Goal: Task Accomplishment & Management: Complete application form

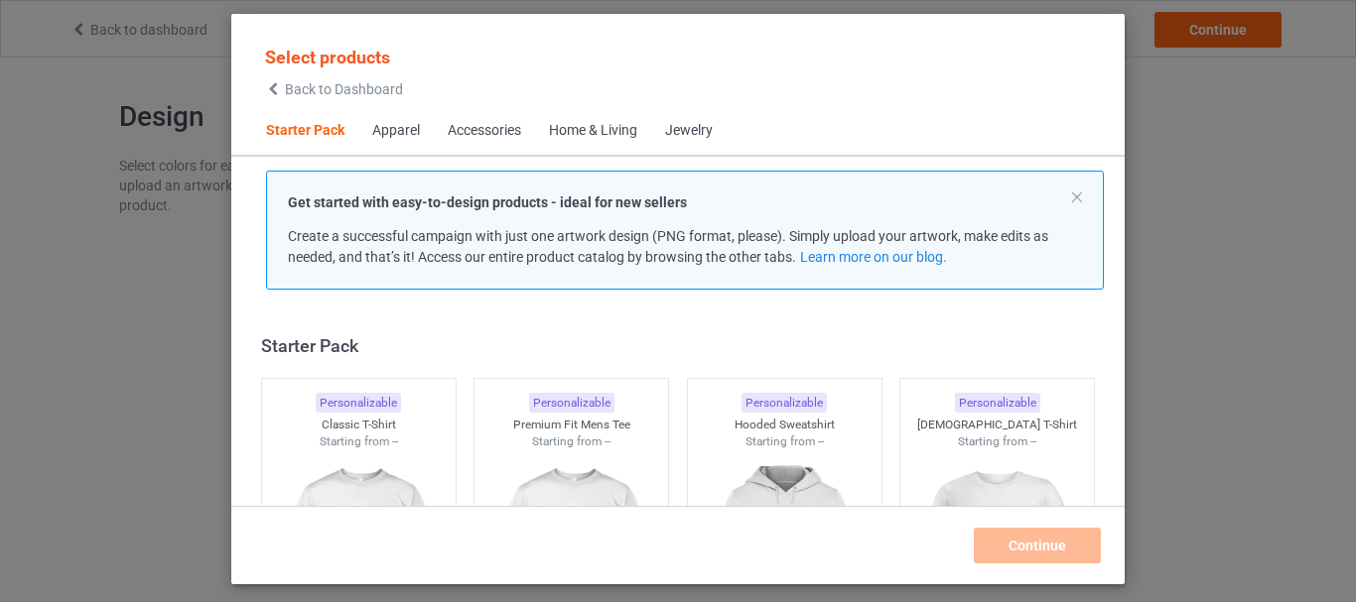
scroll to position [26, 0]
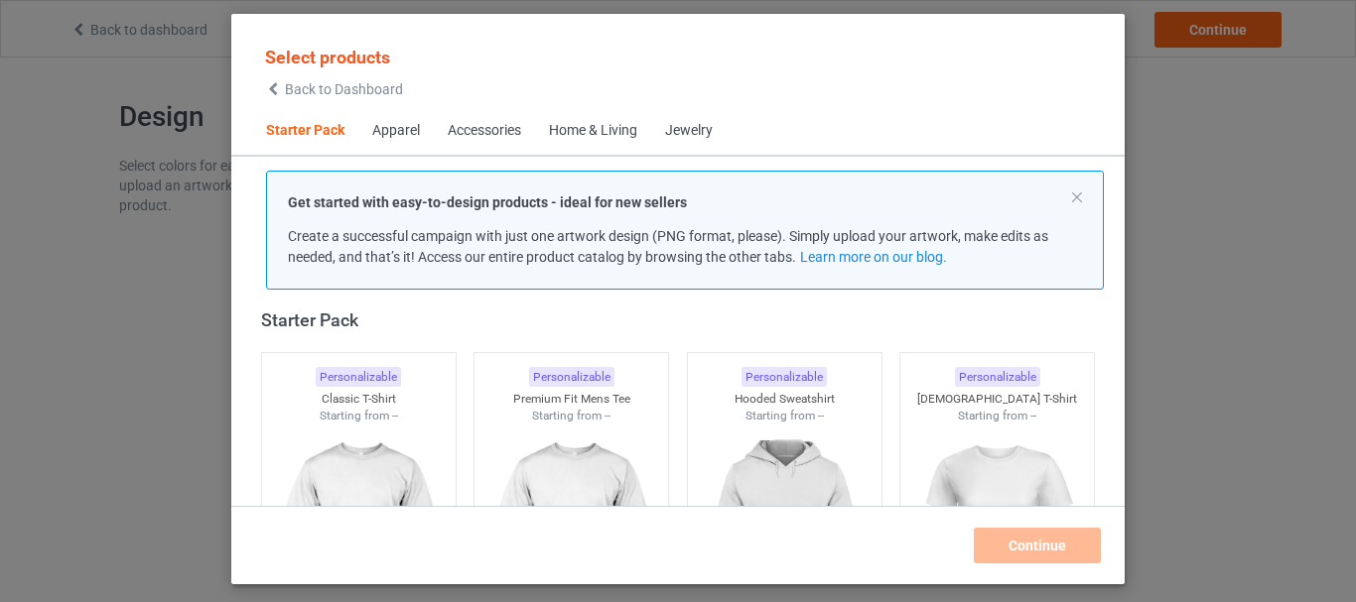
click at [392, 123] on div "Apparel" at bounding box center [396, 131] width 48 height 20
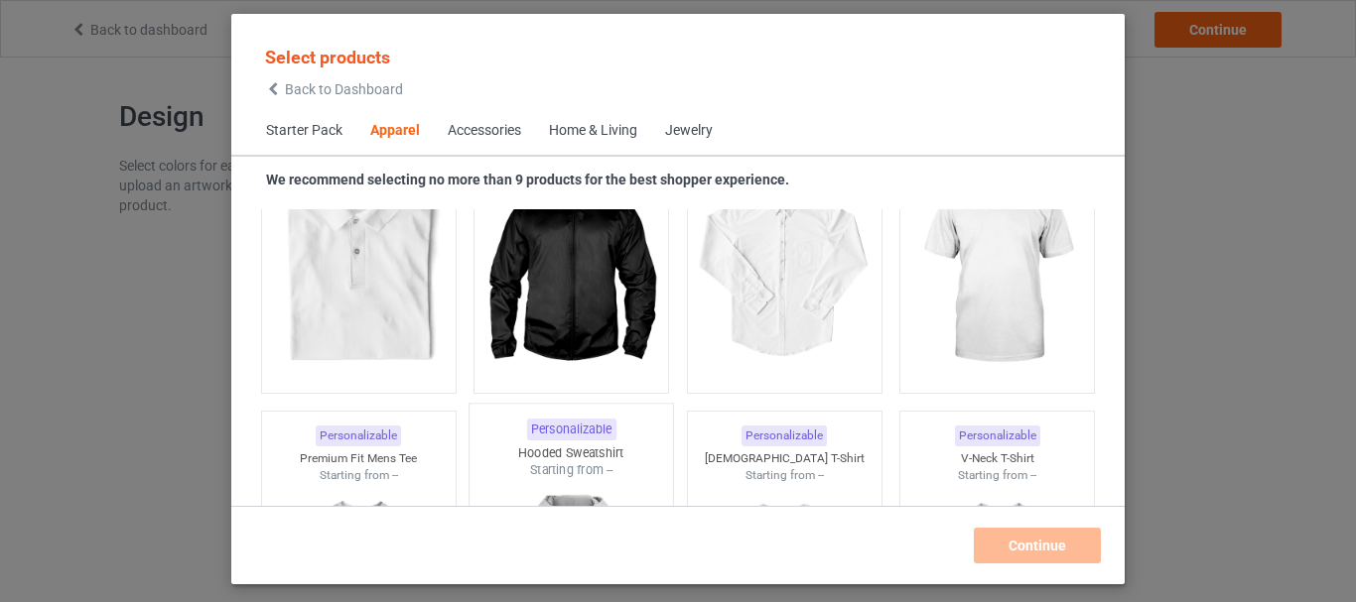
scroll to position [938, 0]
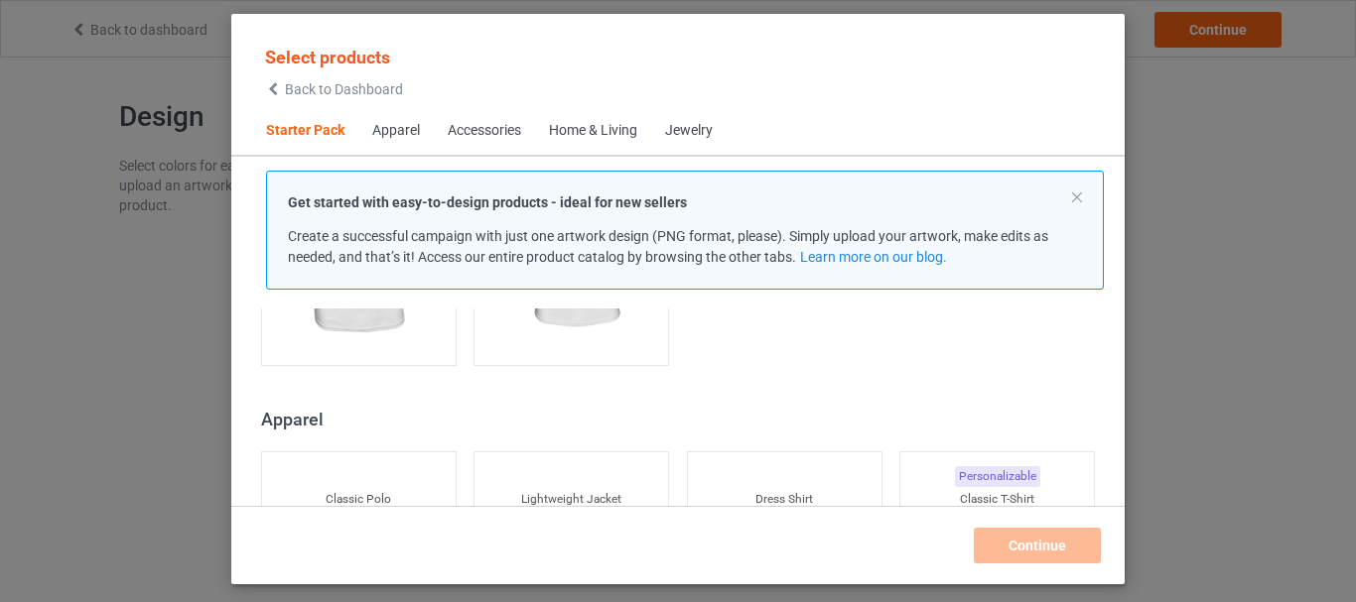
scroll to position [443, 0]
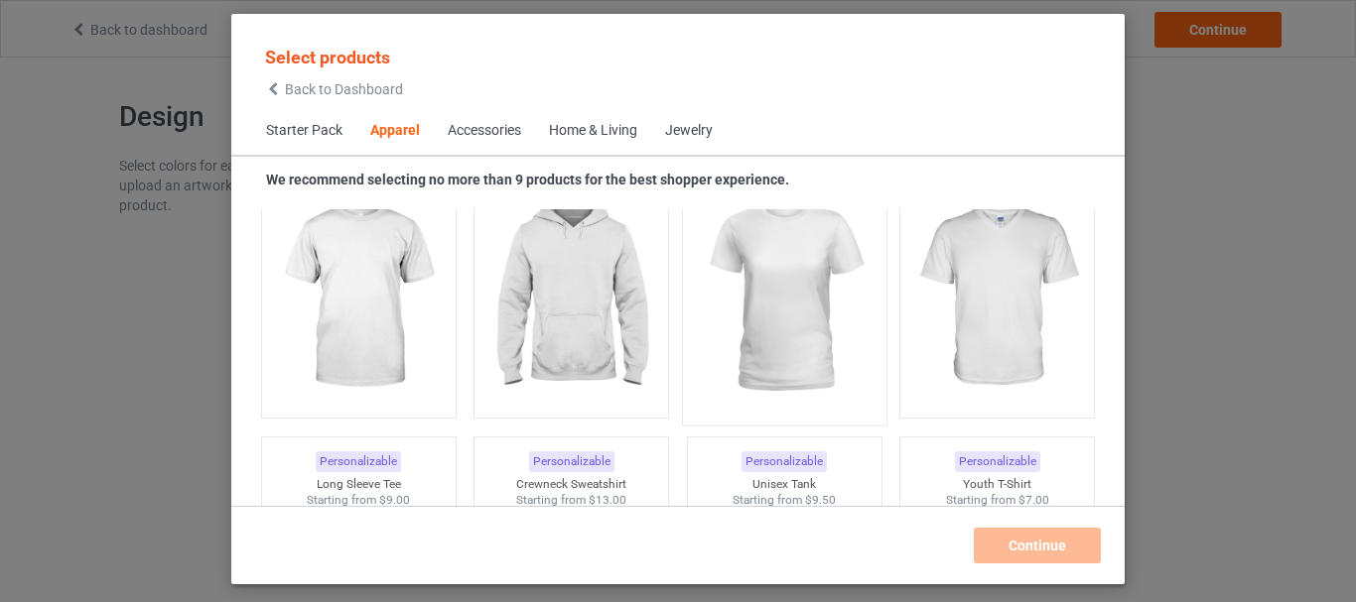
scroll to position [1237, 0]
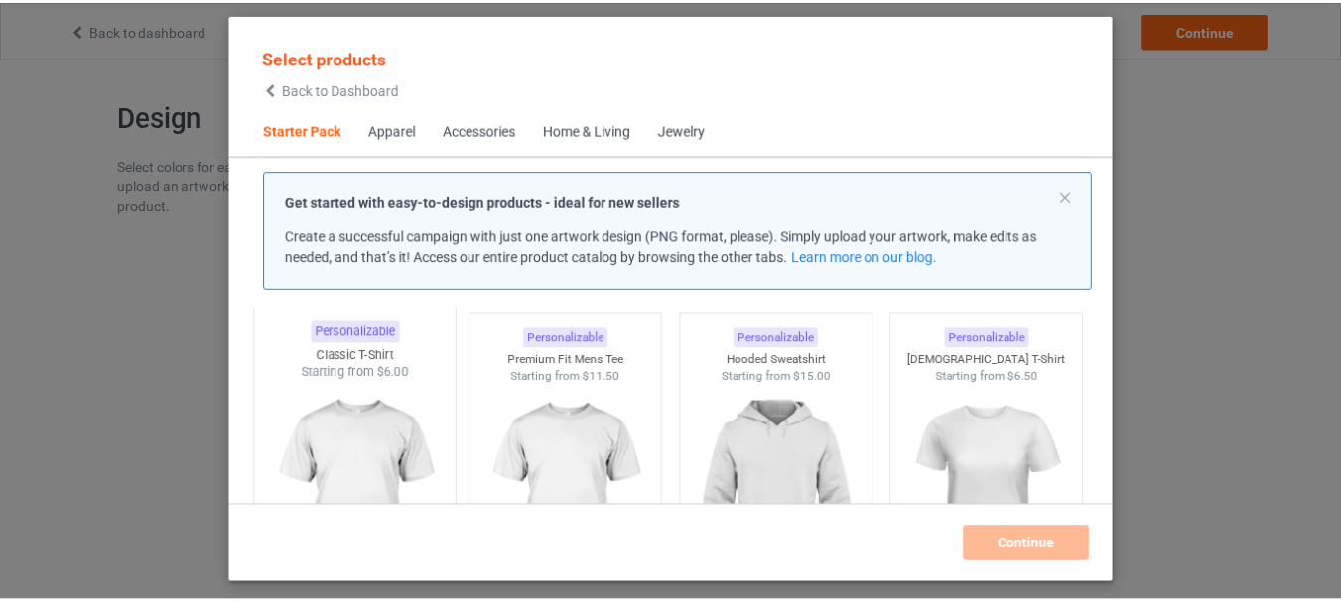
scroll to position [99, 0]
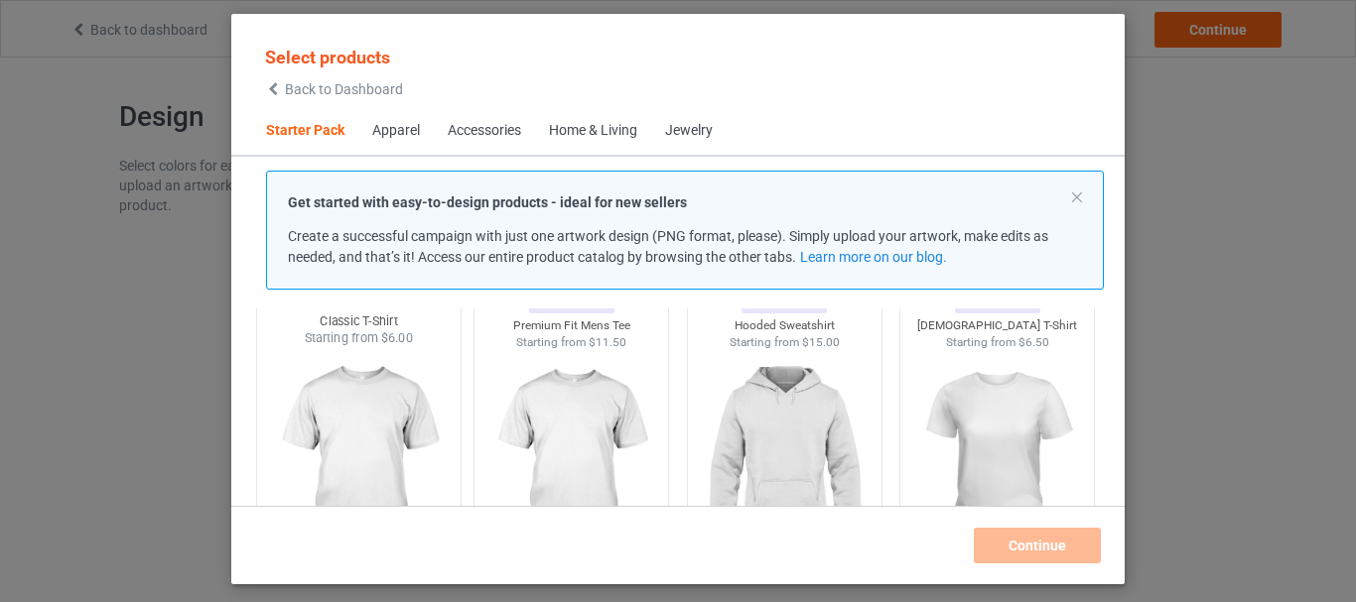
click at [330, 429] on img at bounding box center [358, 463] width 187 height 233
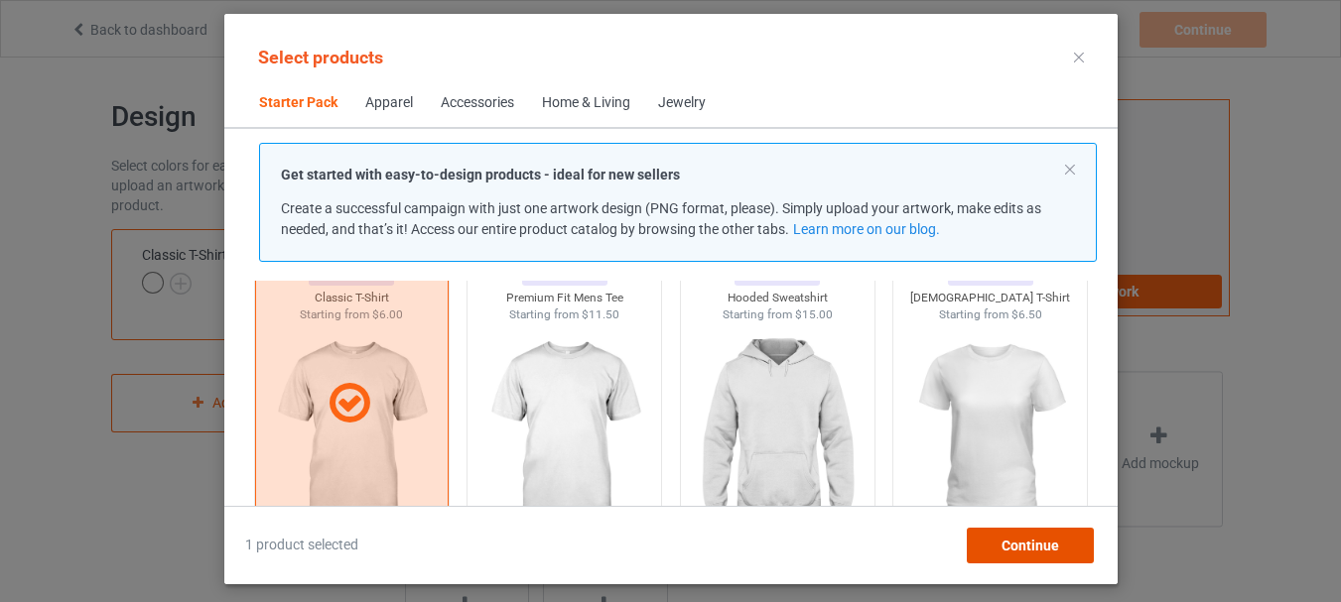
click at [1021, 538] on span "Continue" at bounding box center [1029, 546] width 58 height 16
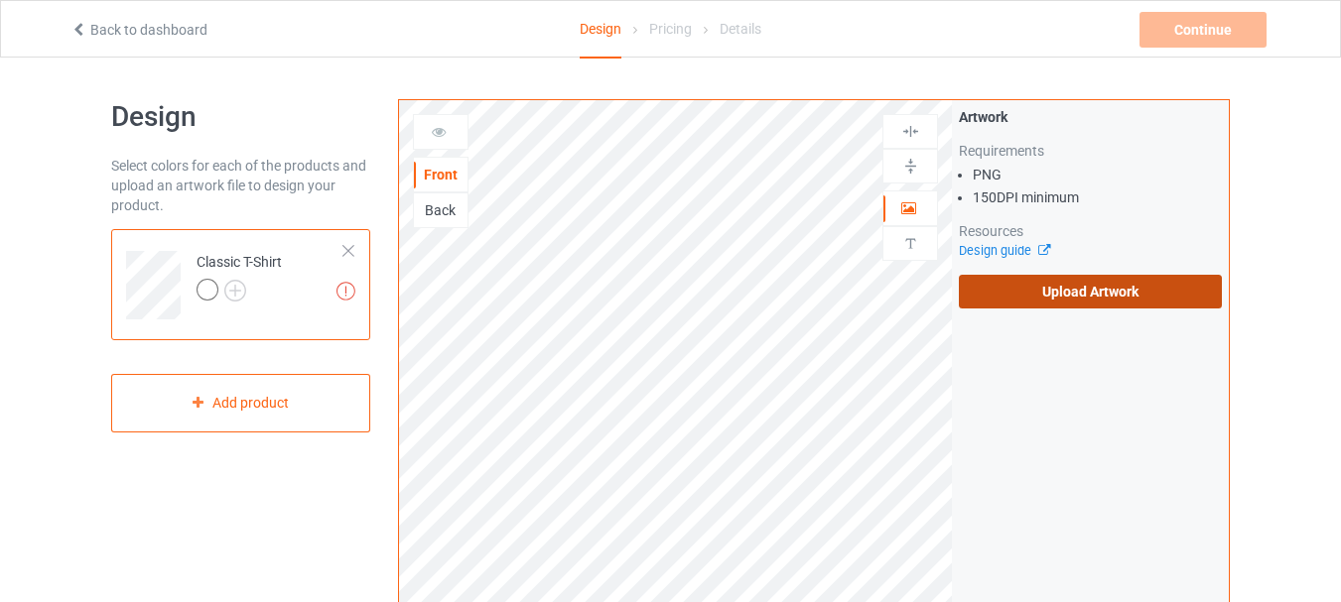
click at [1077, 286] on label "Upload Artwork" at bounding box center [1090, 292] width 263 height 34
click at [0, 0] on input "Upload Artwork" at bounding box center [0, 0] width 0 height 0
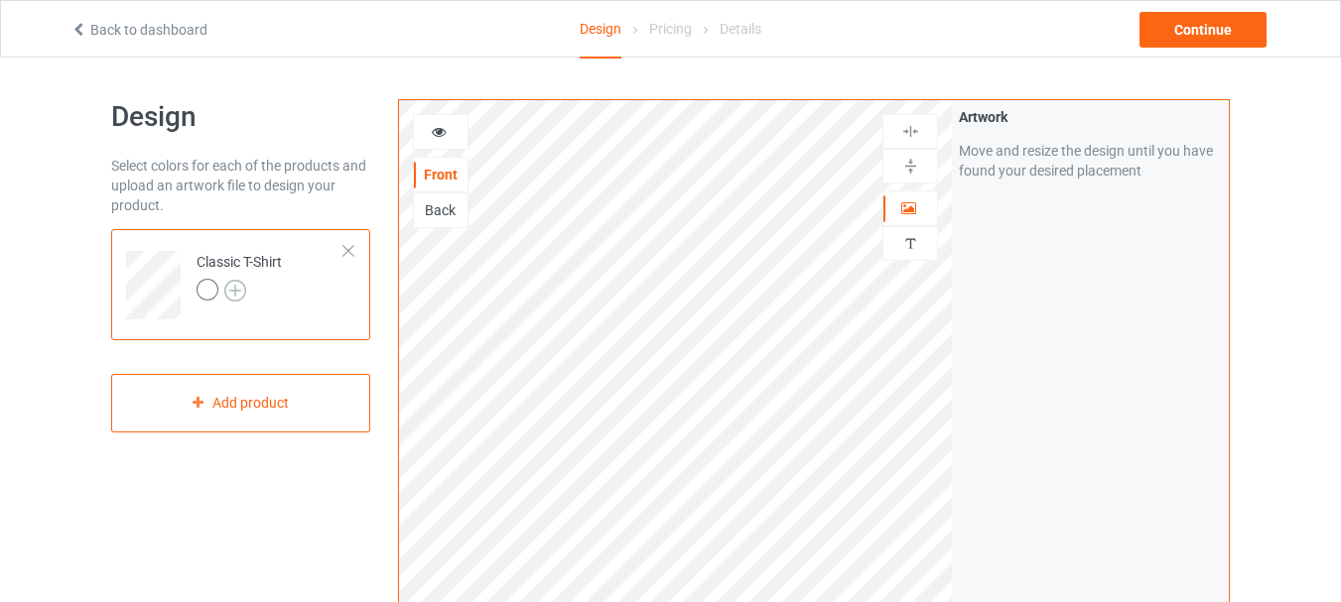
click at [239, 288] on img at bounding box center [235, 291] width 22 height 22
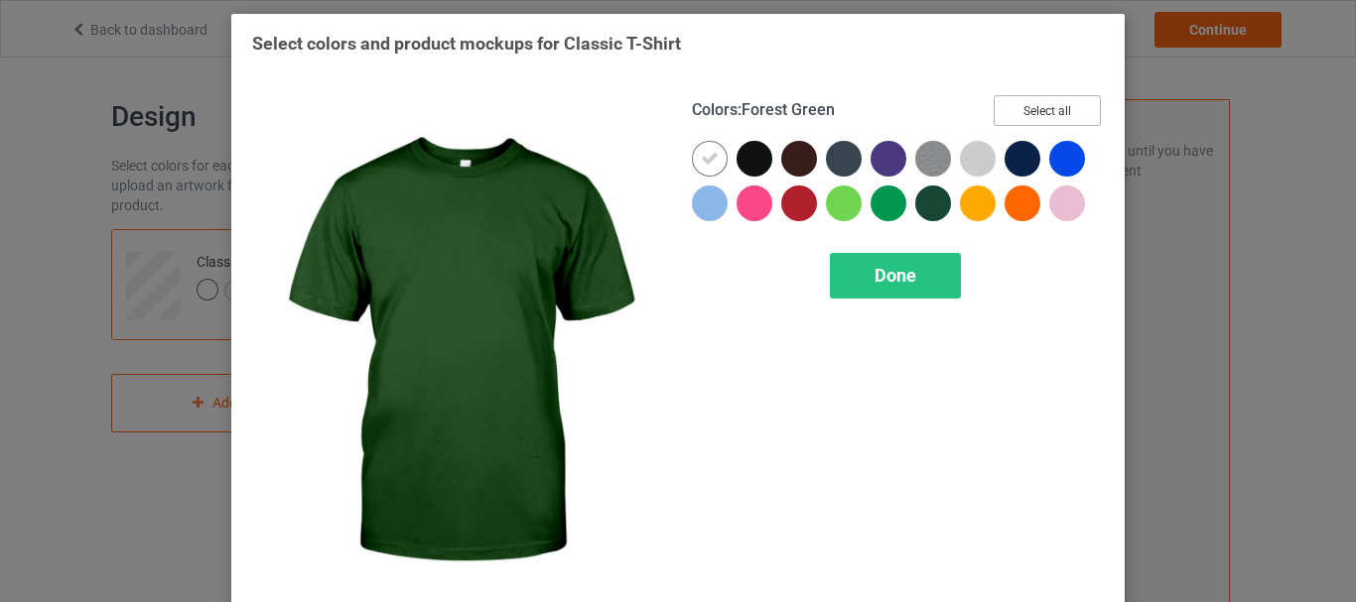
click at [1047, 112] on button "Select all" at bounding box center [1046, 110] width 107 height 31
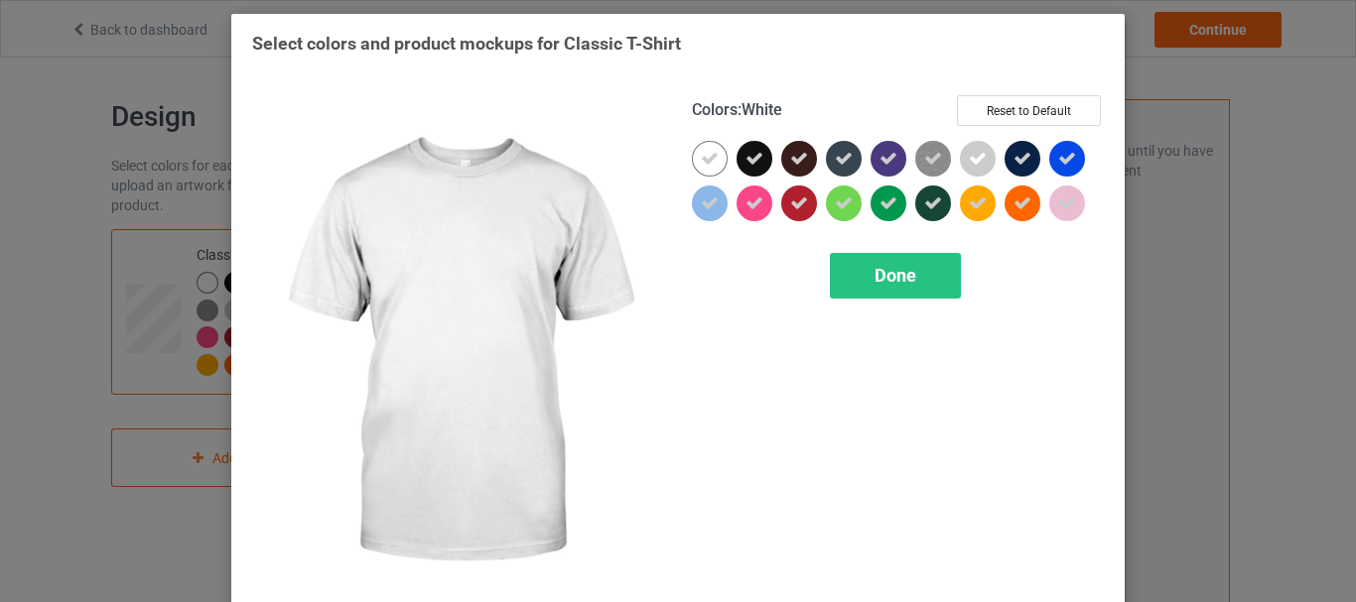
click at [705, 151] on icon at bounding box center [710, 159] width 18 height 18
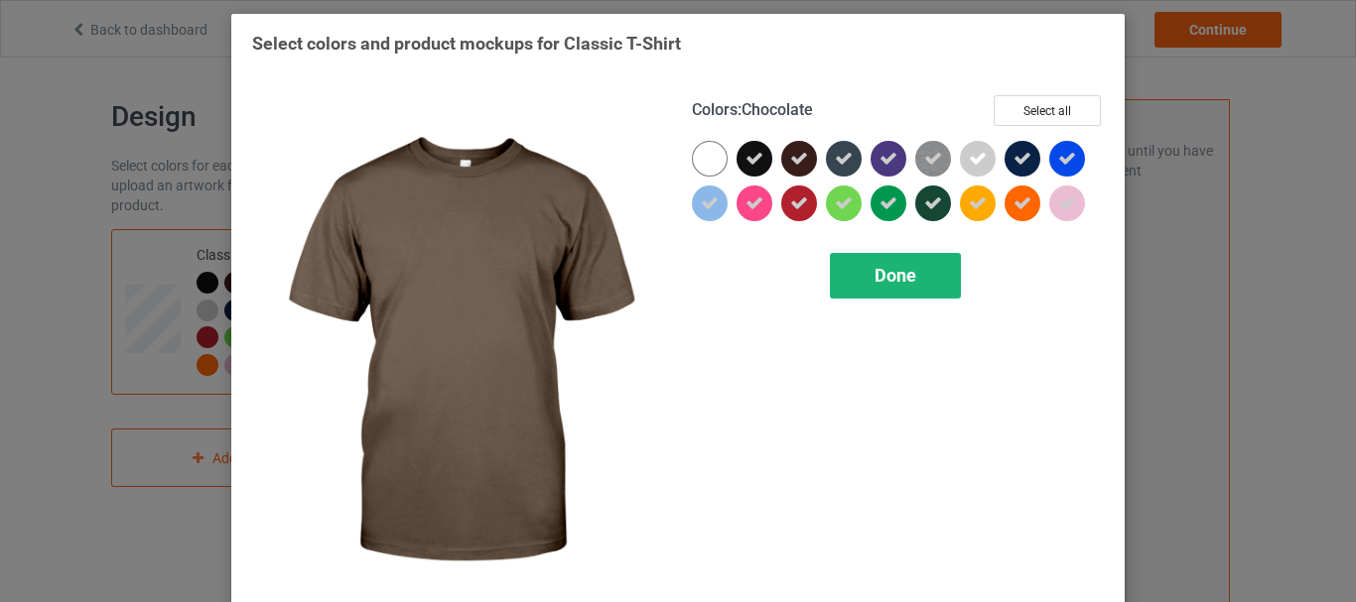
click at [879, 267] on span "Done" at bounding box center [895, 275] width 42 height 21
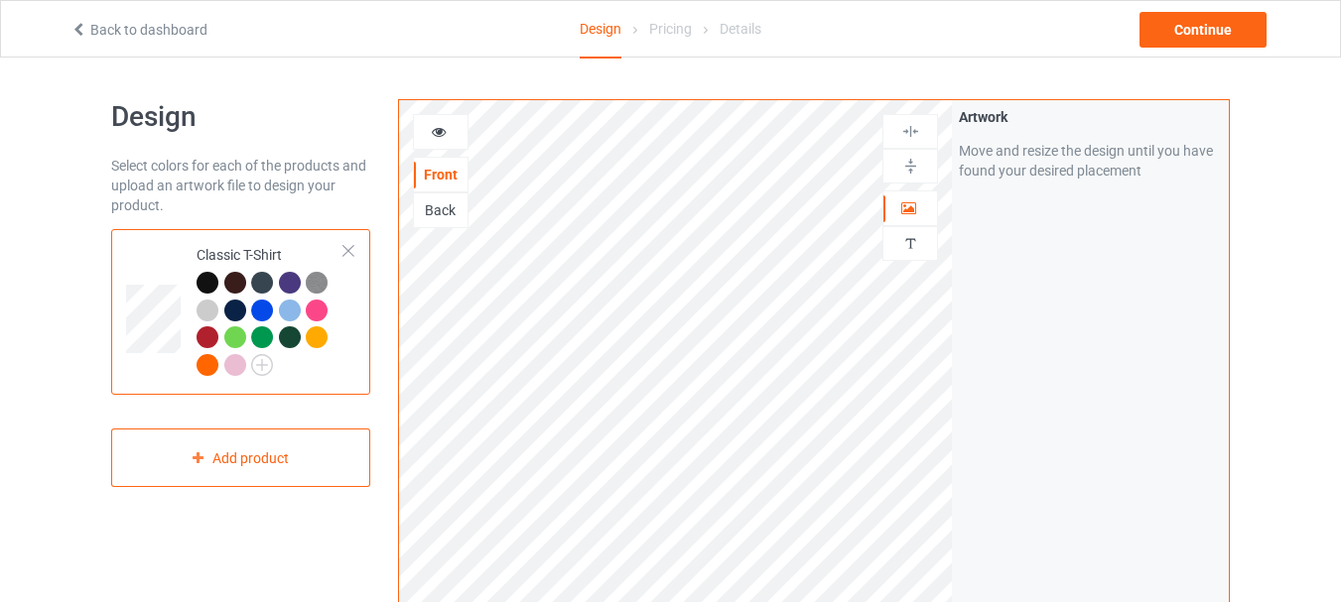
click at [230, 276] on div at bounding box center [235, 283] width 22 height 22
click at [258, 281] on div at bounding box center [262, 283] width 22 height 22
click at [301, 287] on div at bounding box center [293, 286] width 28 height 28
click at [322, 281] on img at bounding box center [317, 283] width 22 height 22
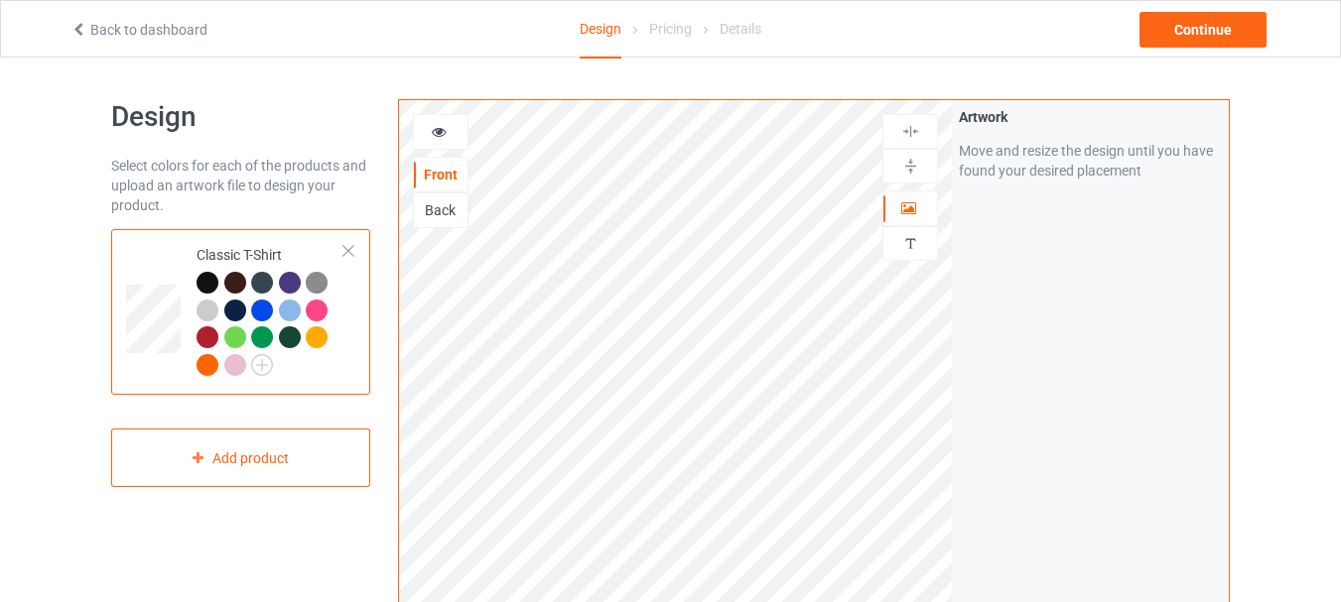
click at [210, 283] on div at bounding box center [208, 283] width 22 height 22
click at [257, 361] on img at bounding box center [262, 365] width 22 height 22
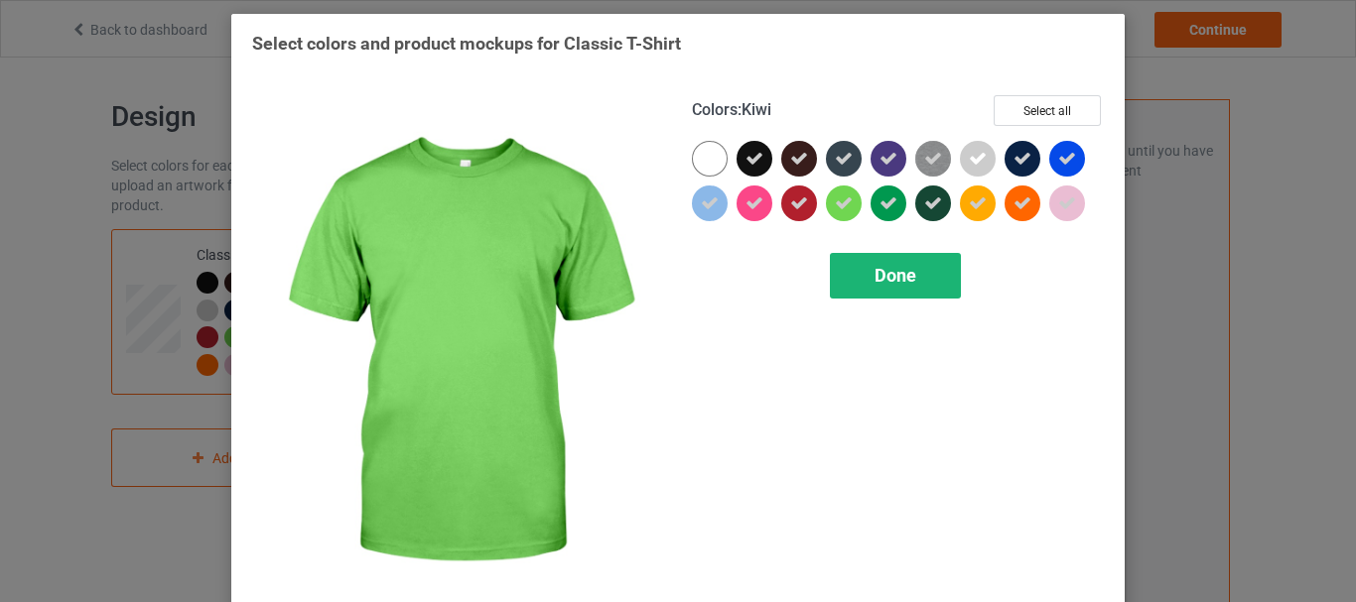
click at [887, 274] on span "Done" at bounding box center [895, 275] width 42 height 21
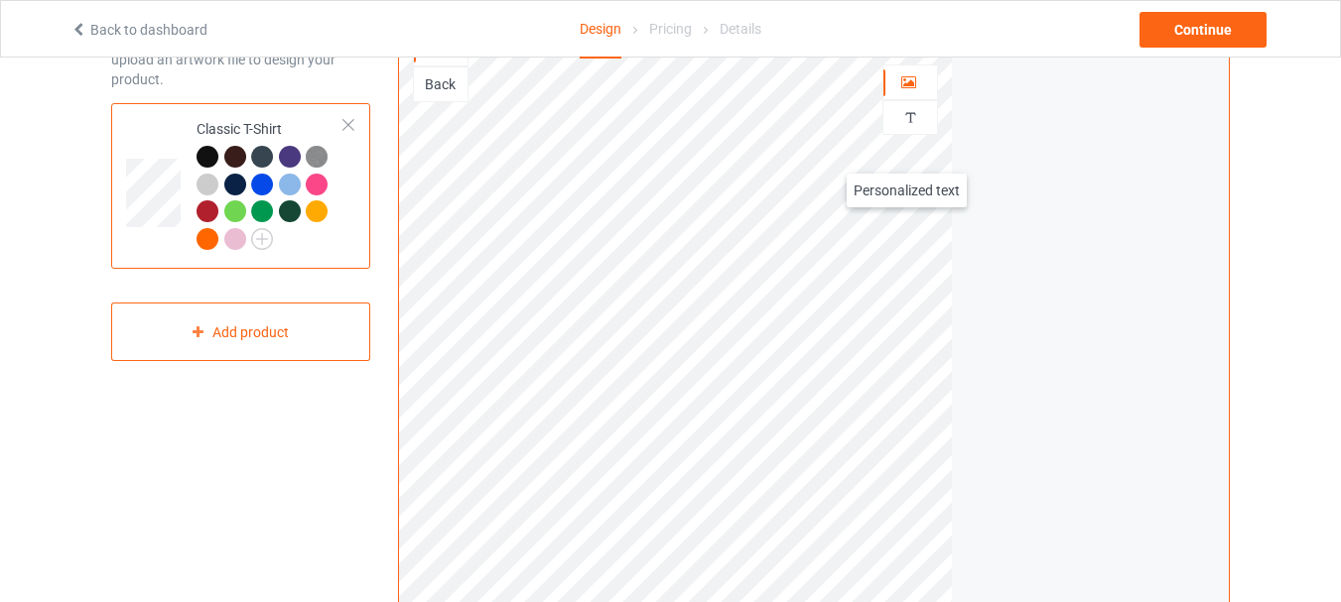
scroll to position [198, 0]
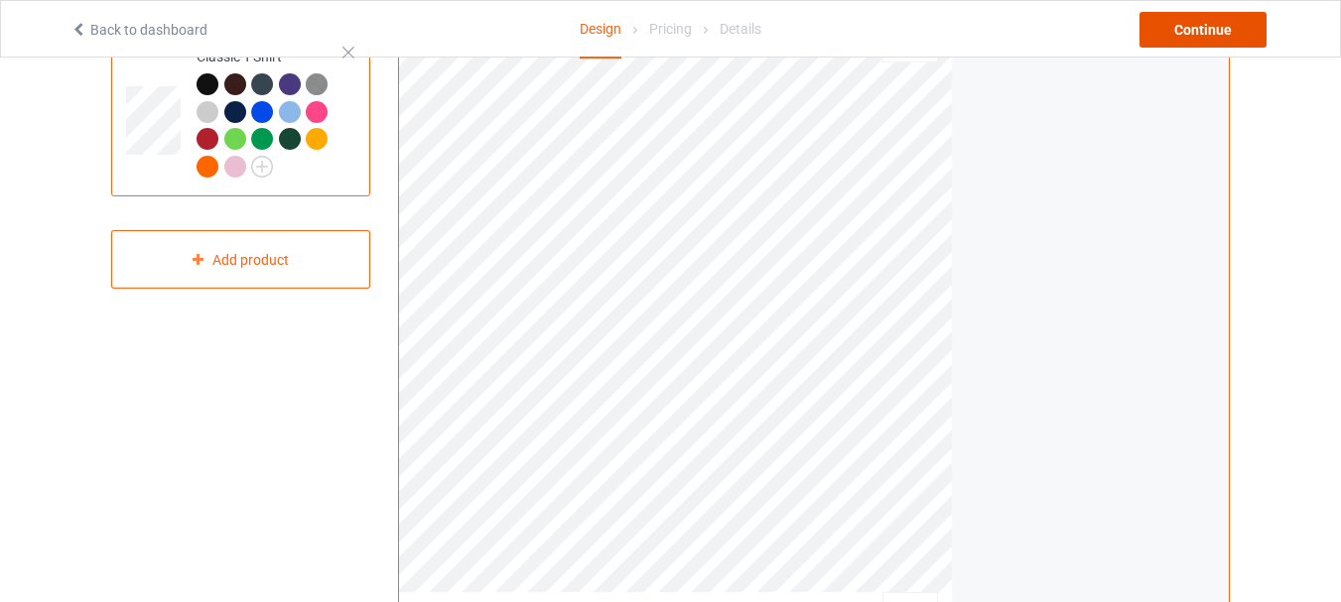
click at [1176, 23] on div "Continue" at bounding box center [1202, 30] width 127 height 36
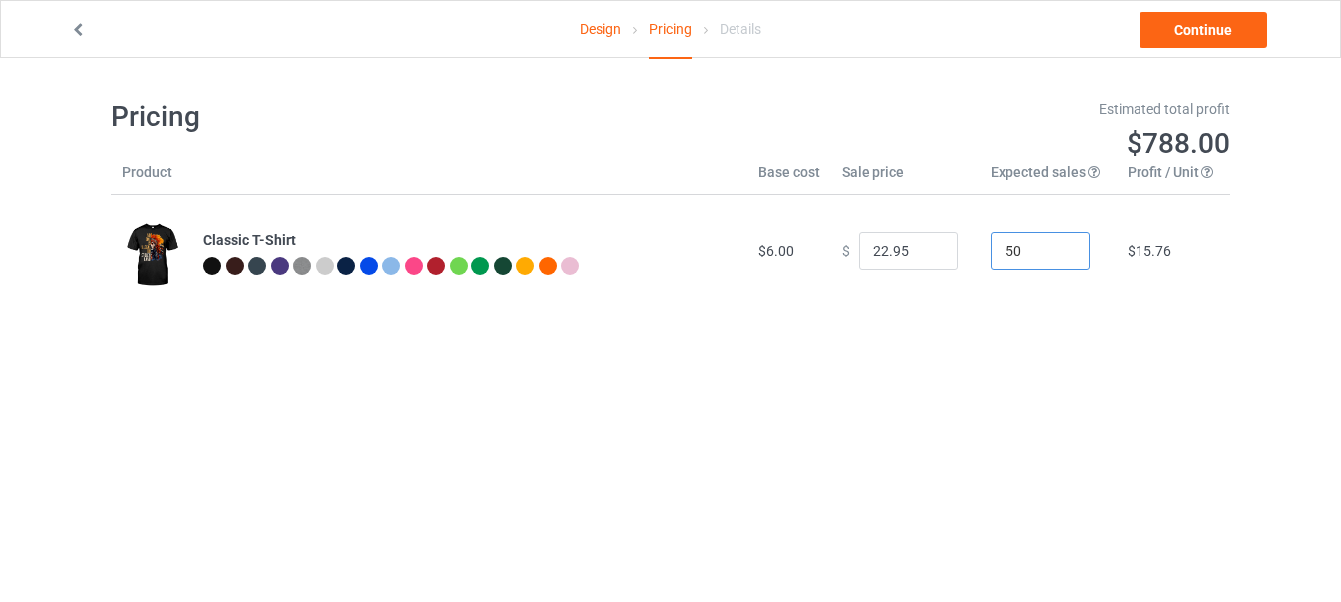
drag, startPoint x: 1017, startPoint y: 250, endPoint x: 990, endPoint y: 255, distance: 27.3
click at [990, 255] on input "50" at bounding box center [1039, 251] width 99 height 38
type input "15"
click at [1053, 318] on div "Pricing Estimated total profit $236.40 Product Base cost Sale price Expected sa…" at bounding box center [670, 203] width 1119 height 291
click at [875, 249] on input "22.95" at bounding box center [907, 251] width 99 height 38
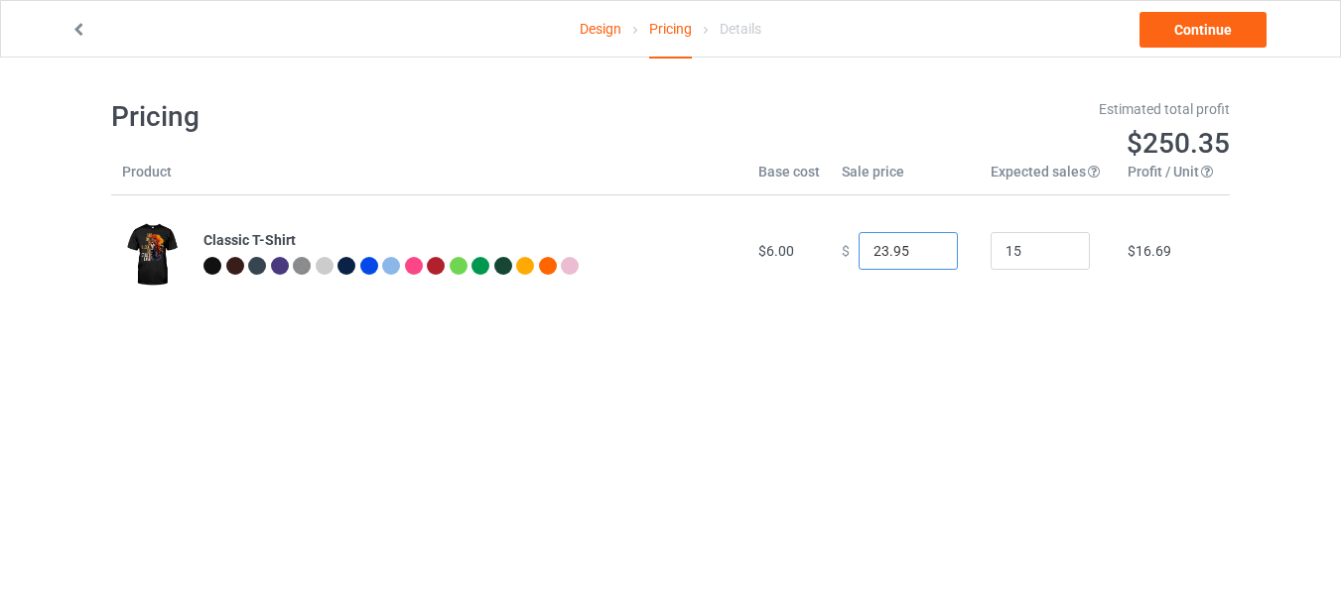
type input "23.95"
click at [958, 358] on body "Design Pricing Details Continue Pricing Estimated total profit $250.35 Product …" at bounding box center [670, 359] width 1341 height 602
click at [1181, 28] on link "Continue" at bounding box center [1202, 30] width 127 height 36
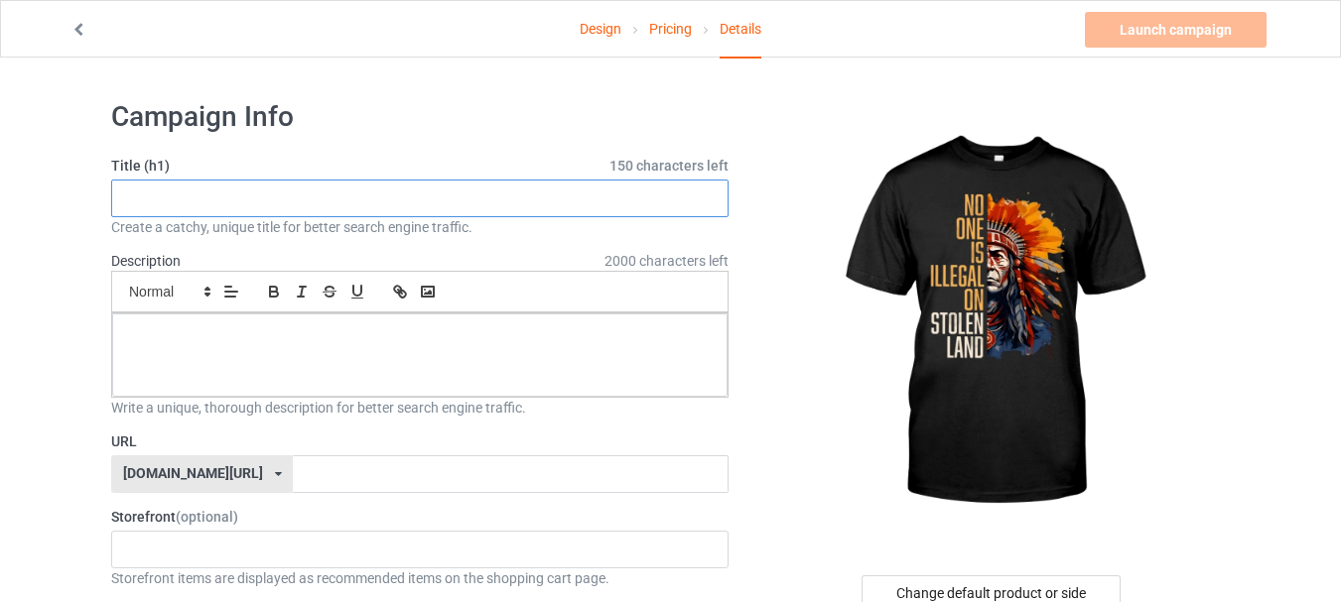
click at [270, 209] on input "text" at bounding box center [419, 199] width 617 height 38
paste input "No one is legal on stolen land"
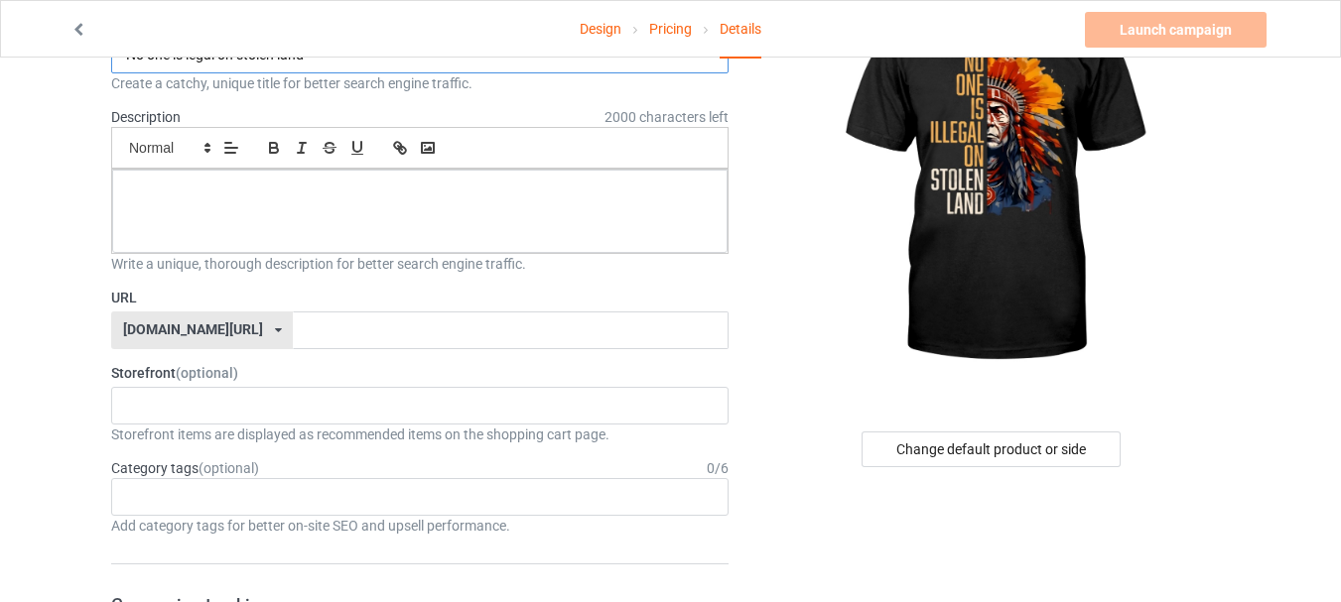
scroll to position [198, 0]
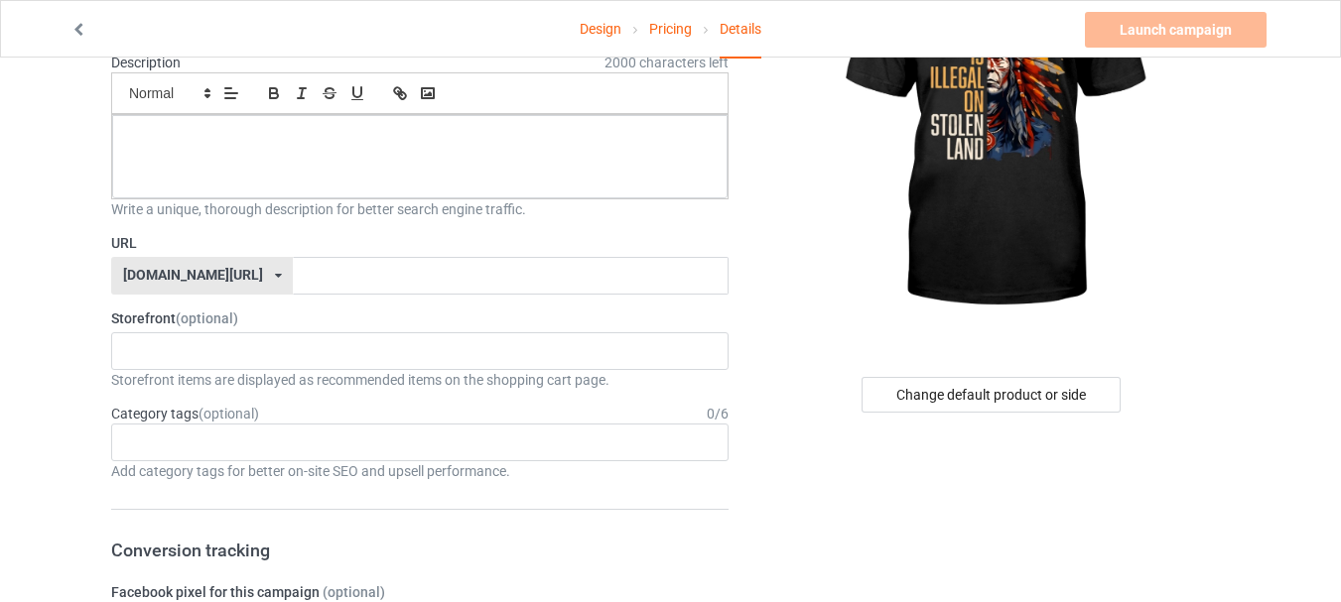
type input "No one is legal on stolen land"
click at [293, 278] on input "text" at bounding box center [510, 276] width 435 height 38
paste input "No one is legal on stolen land"
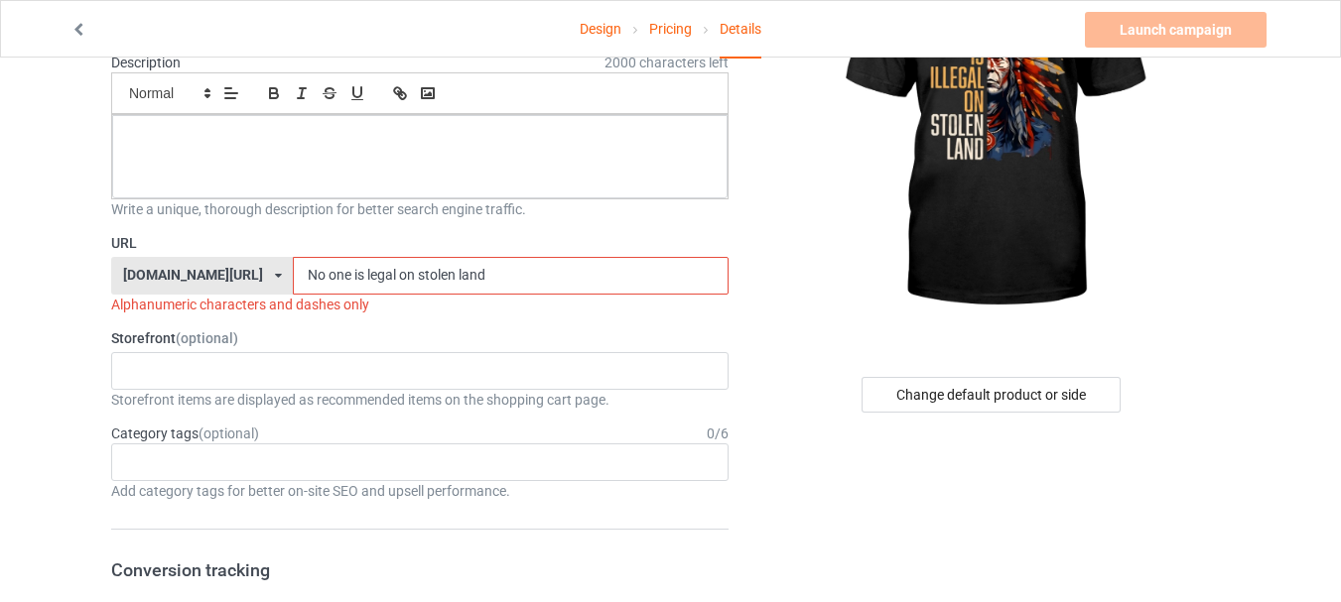
drag, startPoint x: 361, startPoint y: 275, endPoint x: 386, endPoint y: 265, distance: 26.7
click at [302, 273] on input "No one is legal on stolen land" at bounding box center [510, 276] width 435 height 38
drag, startPoint x: 289, startPoint y: 273, endPoint x: 216, endPoint y: 273, distance: 72.4
click at [216, 273] on div "[DOMAIN_NAME][URL] [DOMAIN_NAME][URL] 587d0d41cee36fd012c64a69 No on stolen land" at bounding box center [419, 276] width 617 height 38
click at [293, 271] on input "stolen land" at bounding box center [510, 276] width 435 height 38
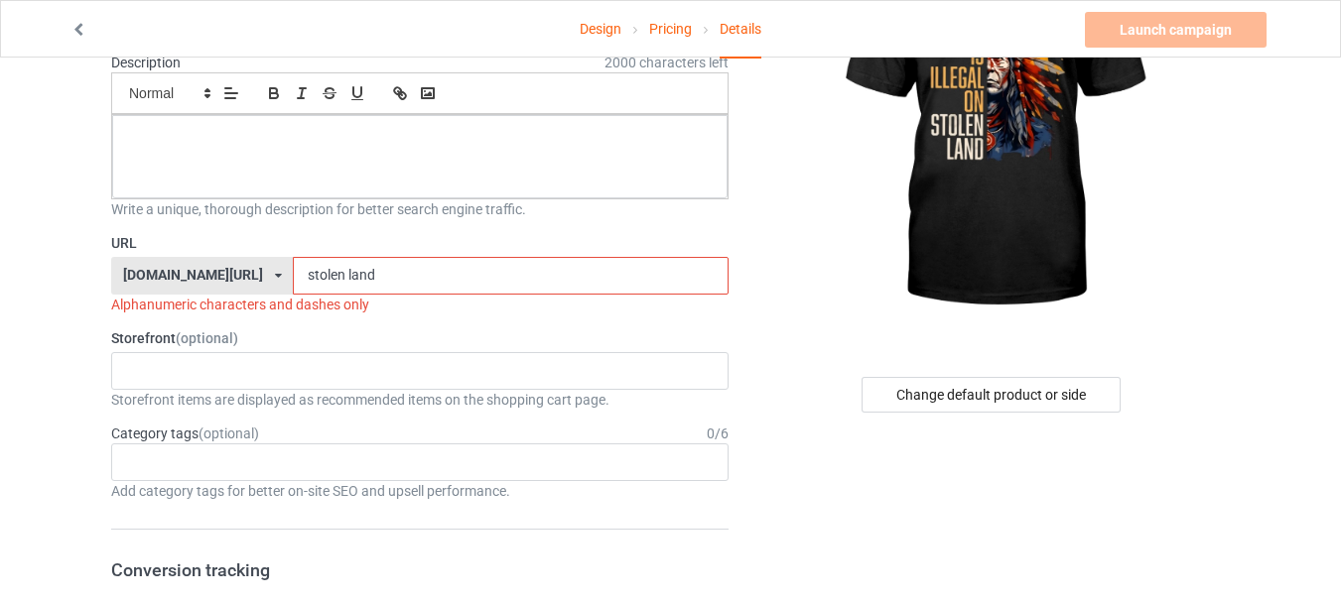
click at [293, 269] on input "stolen land" at bounding box center [510, 276] width 435 height 38
click at [369, 272] on input "stolenland" at bounding box center [510, 276] width 435 height 38
click at [349, 277] on input "stolenland" at bounding box center [510, 276] width 435 height 38
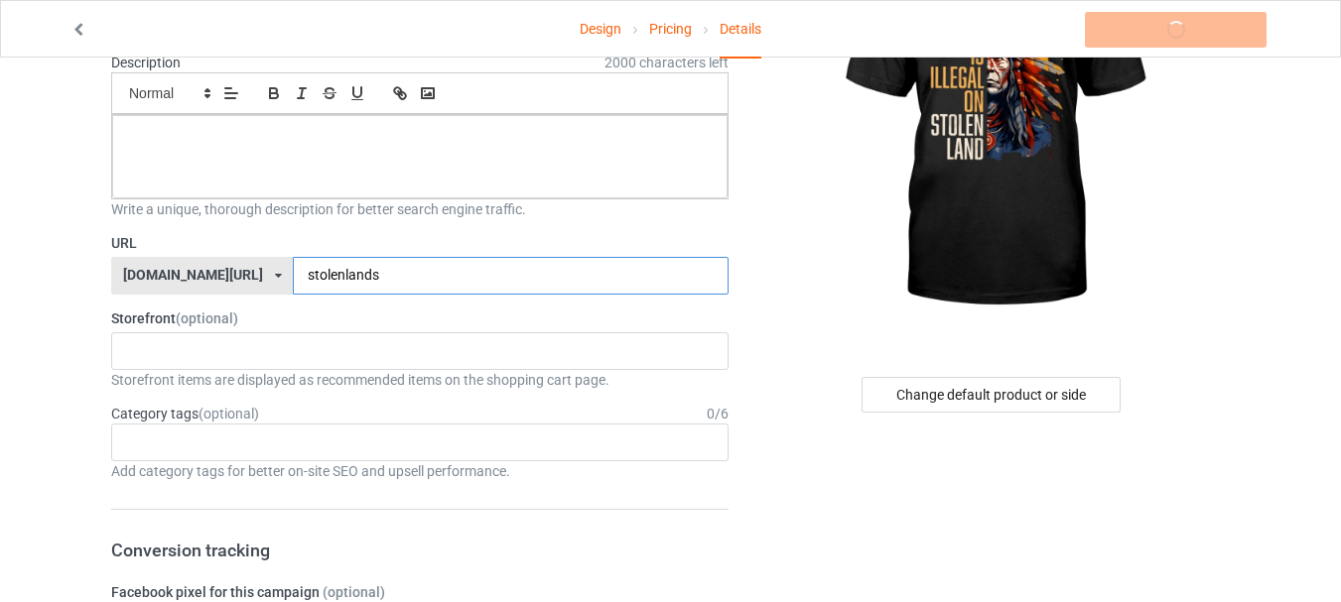
click at [350, 292] on input "stolenlands" at bounding box center [510, 276] width 435 height 38
click at [557, 317] on label "Storefront (optional)" at bounding box center [419, 319] width 617 height 20
click at [325, 273] on input "stolenlands" at bounding box center [510, 276] width 435 height 38
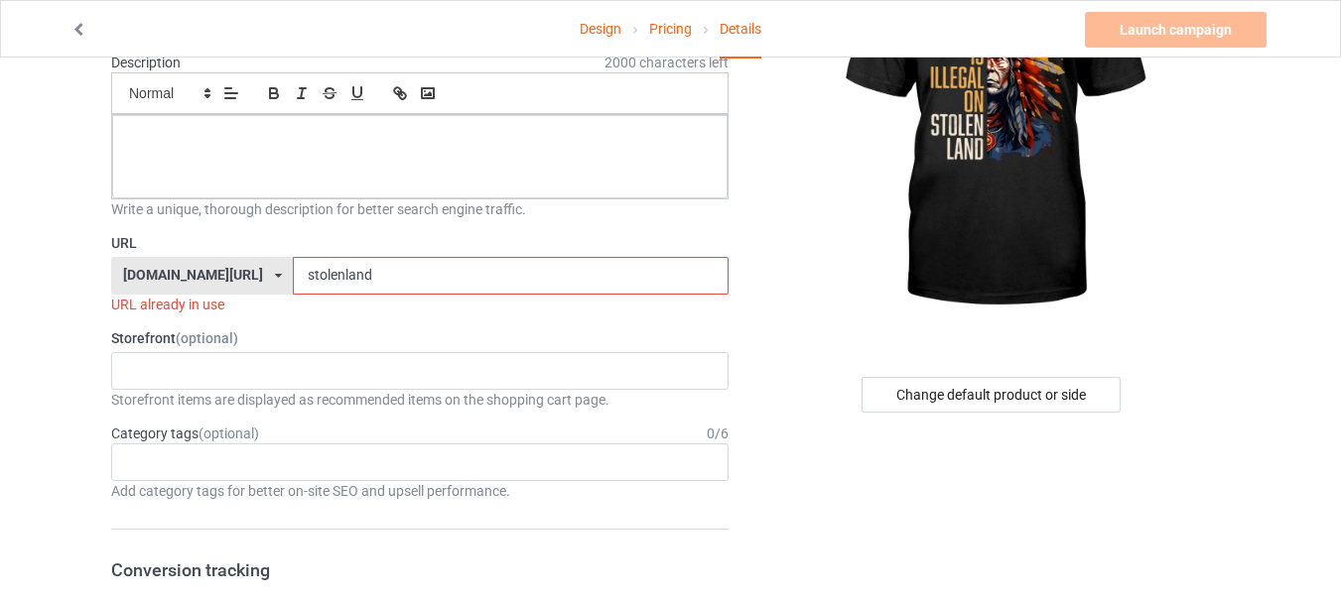
click at [318, 272] on input "stolenland" at bounding box center [510, 276] width 435 height 38
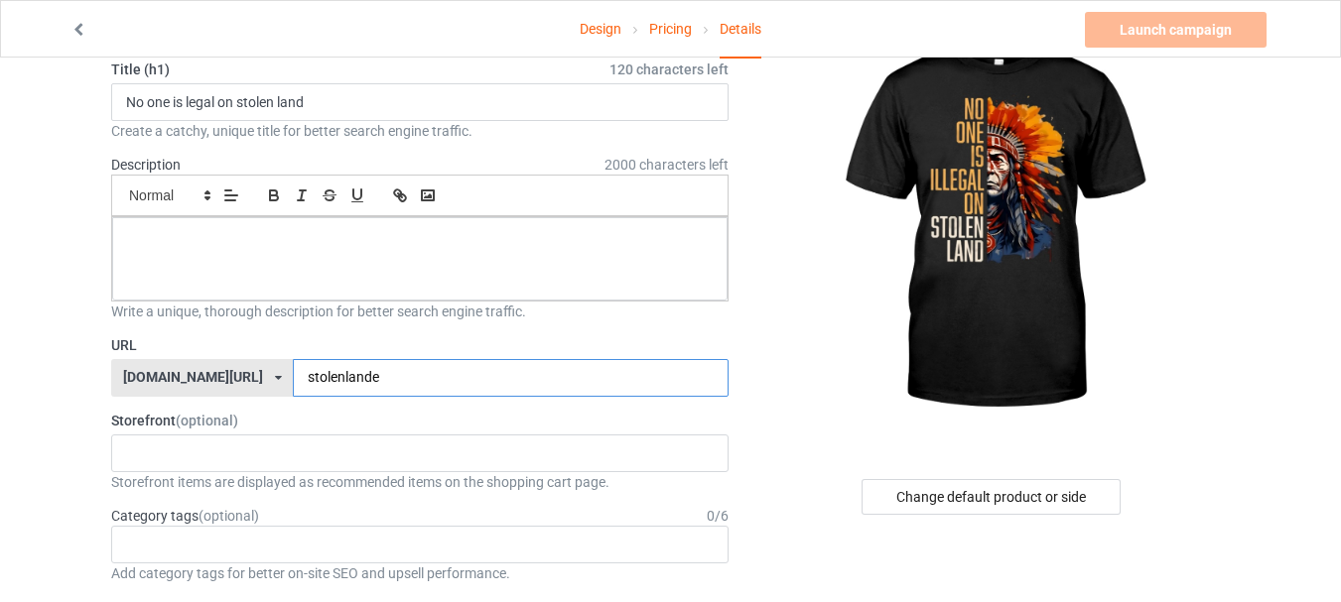
scroll to position [0, 0]
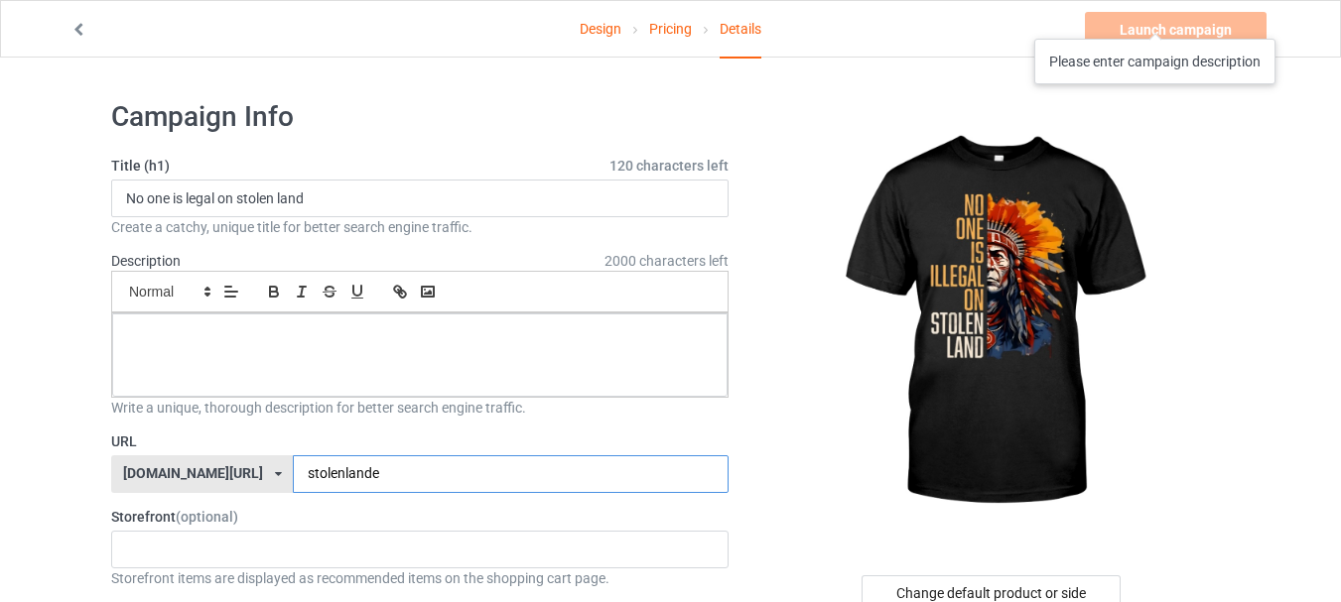
type input "stolenlande"
click at [1156, 19] on div "Launch campaign Please enter campaign description" at bounding box center [1178, 30] width 186 height 36
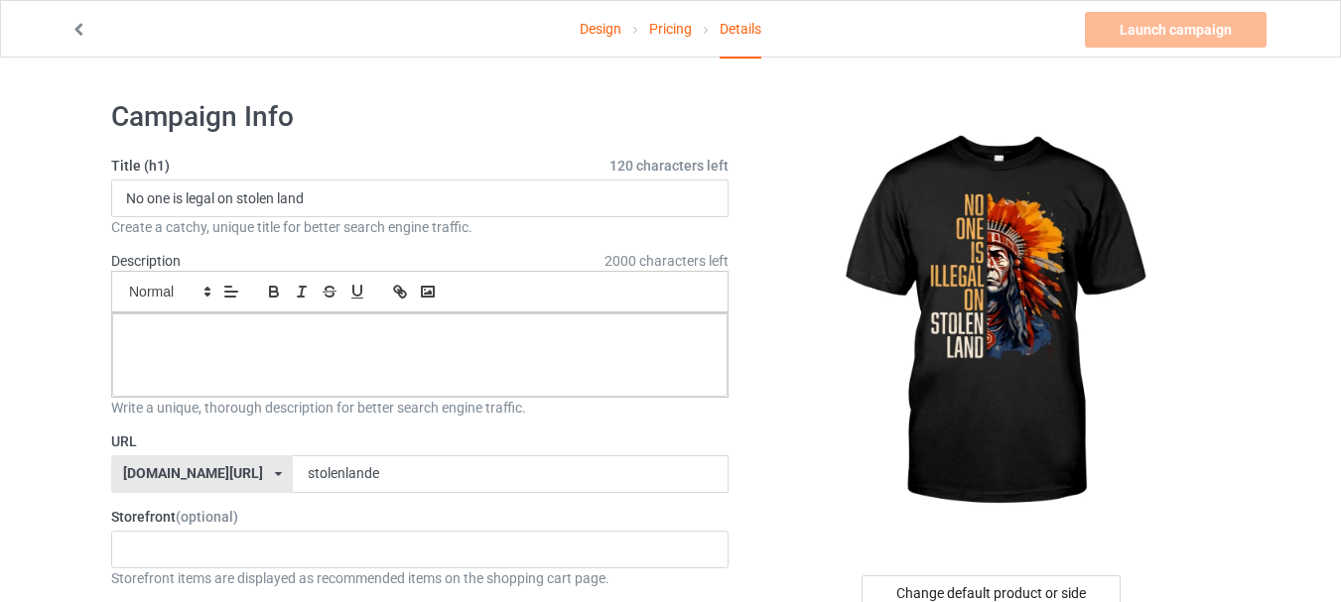
click at [611, 40] on link "Design" at bounding box center [601, 29] width 42 height 56
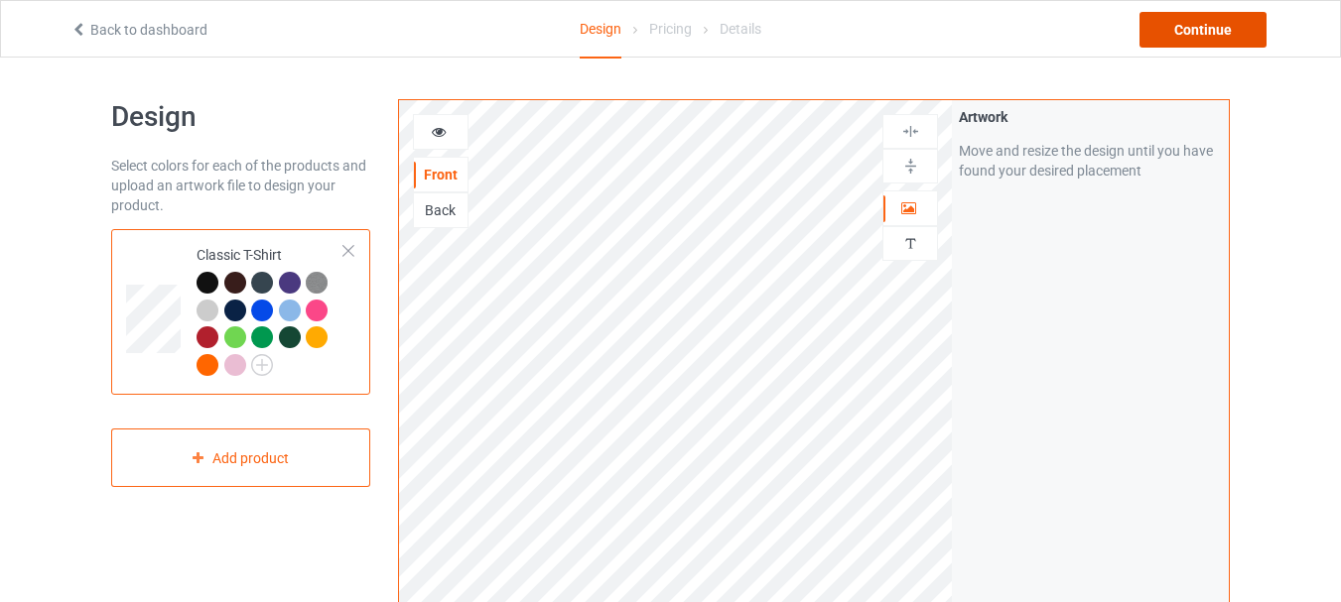
click at [1238, 21] on div "Continue" at bounding box center [1202, 30] width 127 height 36
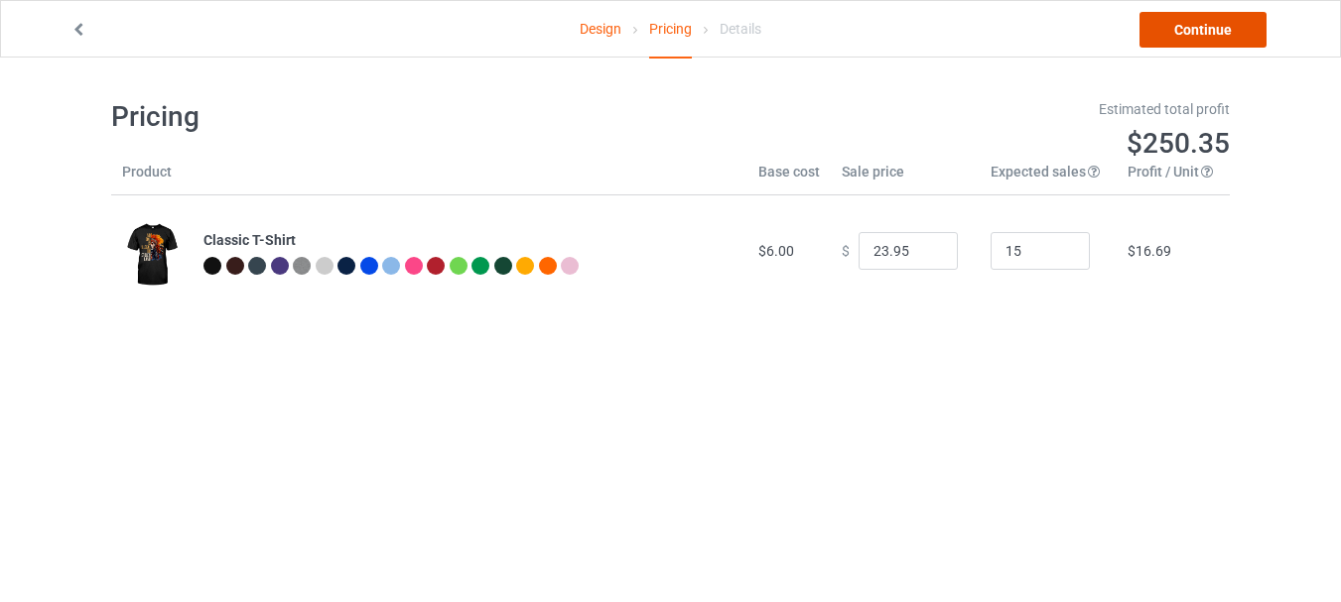
click at [1194, 34] on link "Continue" at bounding box center [1202, 30] width 127 height 36
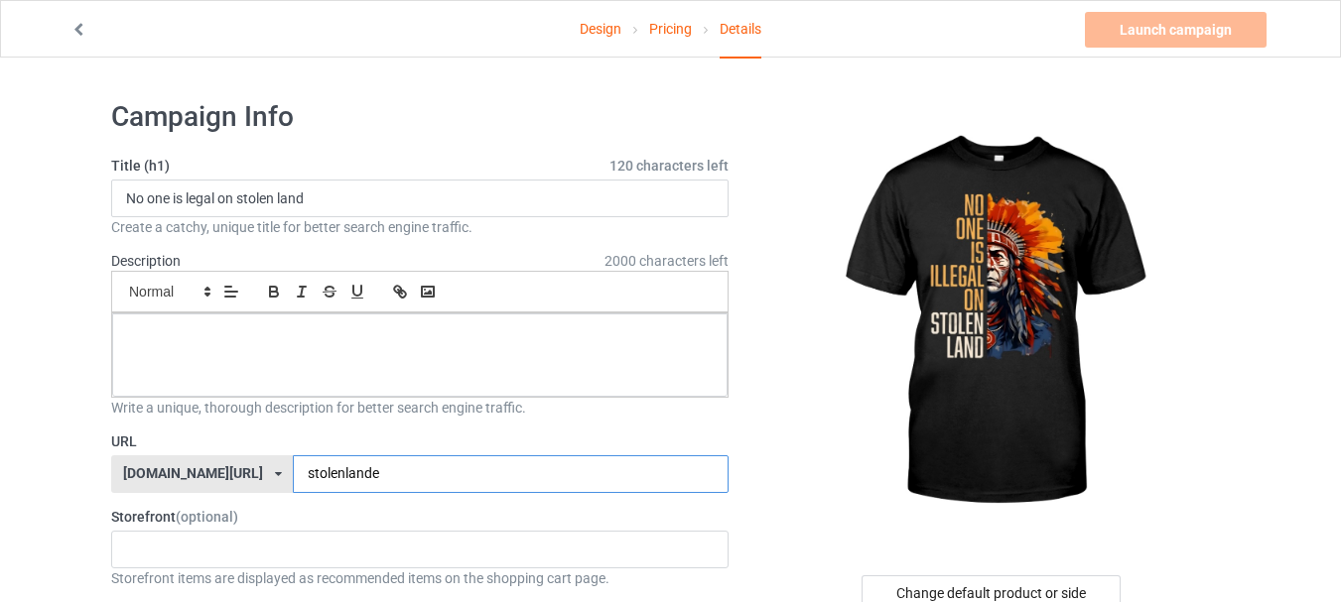
click at [293, 472] on input "stolenlande" at bounding box center [510, 475] width 435 height 38
click at [293, 469] on input "stolenlande" at bounding box center [510, 475] width 435 height 38
drag, startPoint x: 290, startPoint y: 469, endPoint x: 332, endPoint y: 469, distance: 42.7
click at [332, 469] on input "stolenlande" at bounding box center [510, 475] width 435 height 38
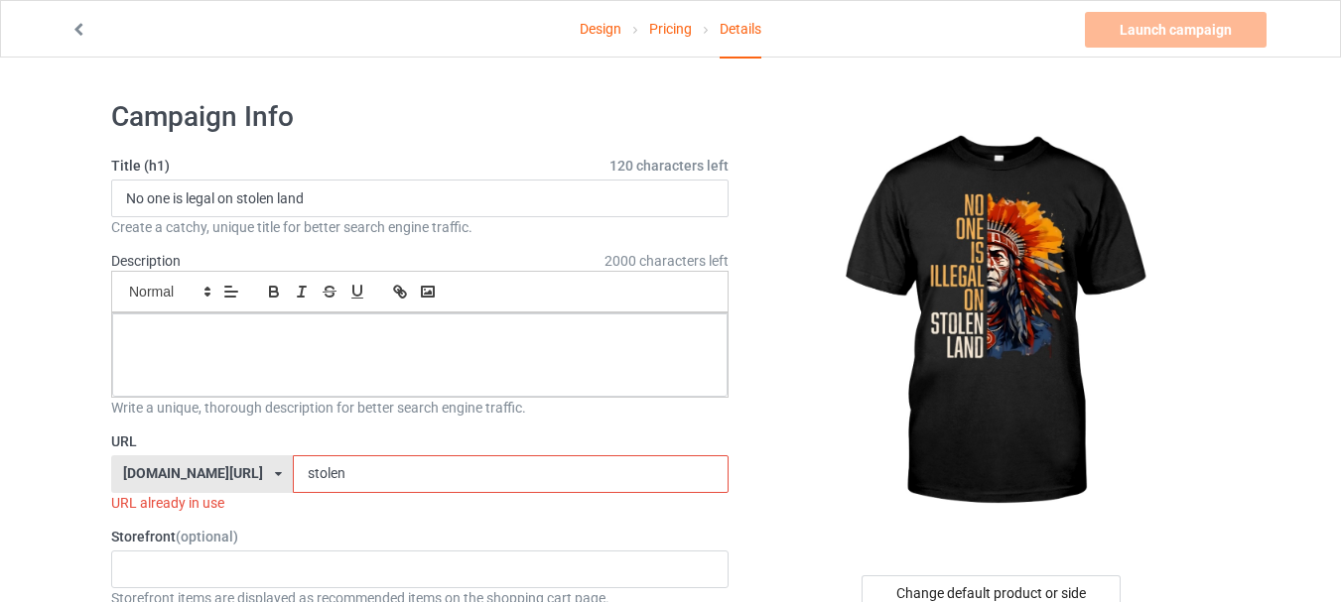
type input "stolen"
click at [1014, 297] on img at bounding box center [992, 322] width 357 height 447
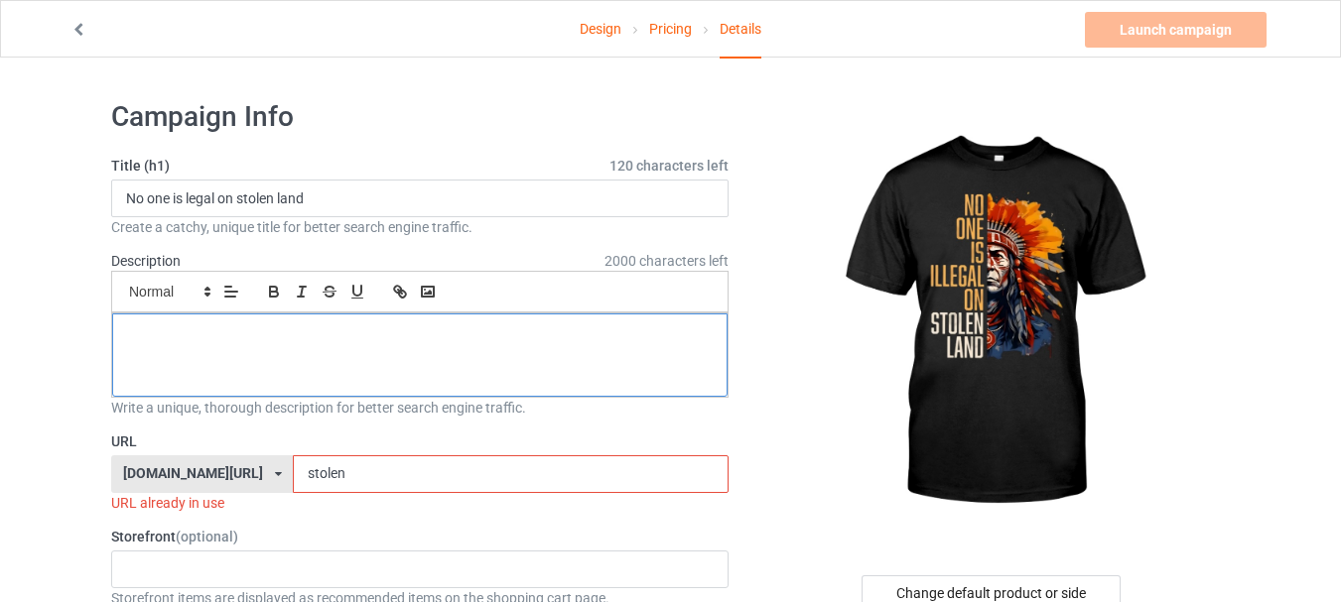
click at [299, 364] on div at bounding box center [419, 355] width 615 height 83
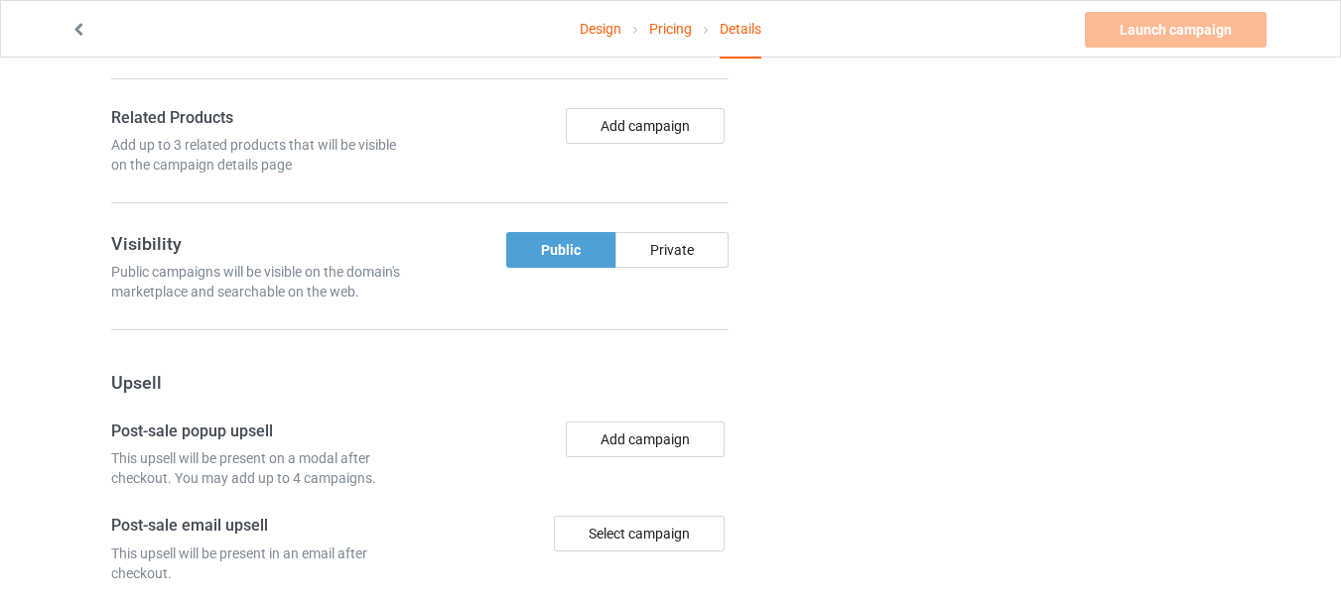
scroll to position [1290, 0]
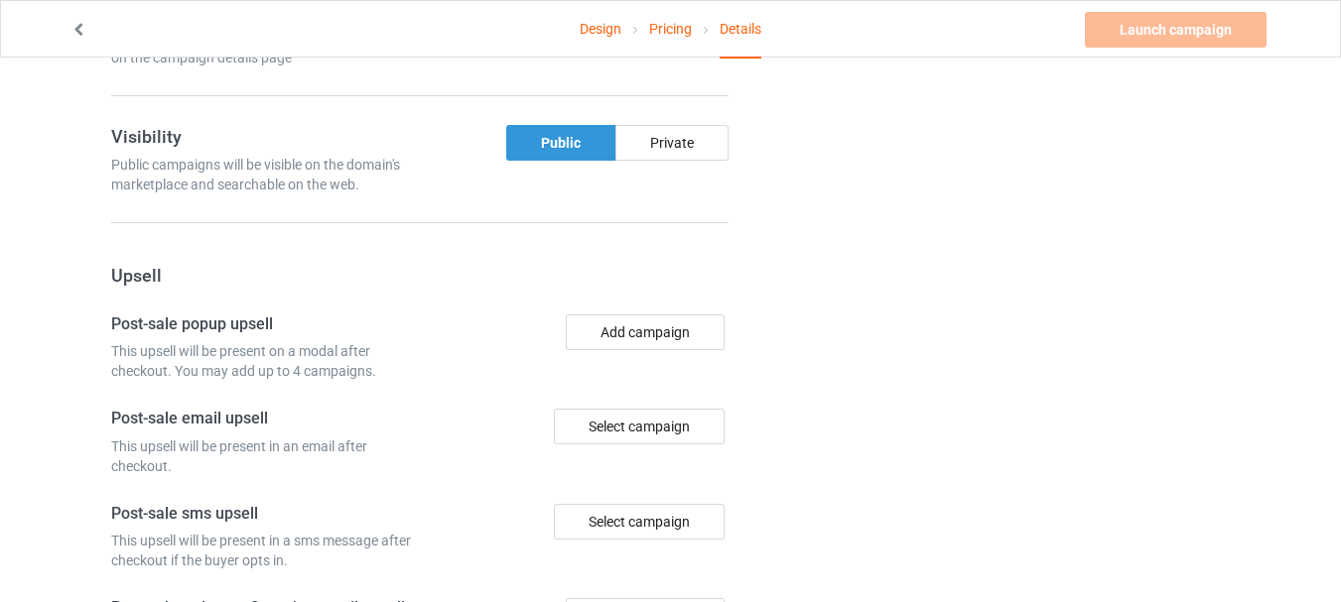
click at [541, 137] on div "Public" at bounding box center [560, 143] width 109 height 36
click at [560, 128] on div "Public" at bounding box center [560, 143] width 109 height 36
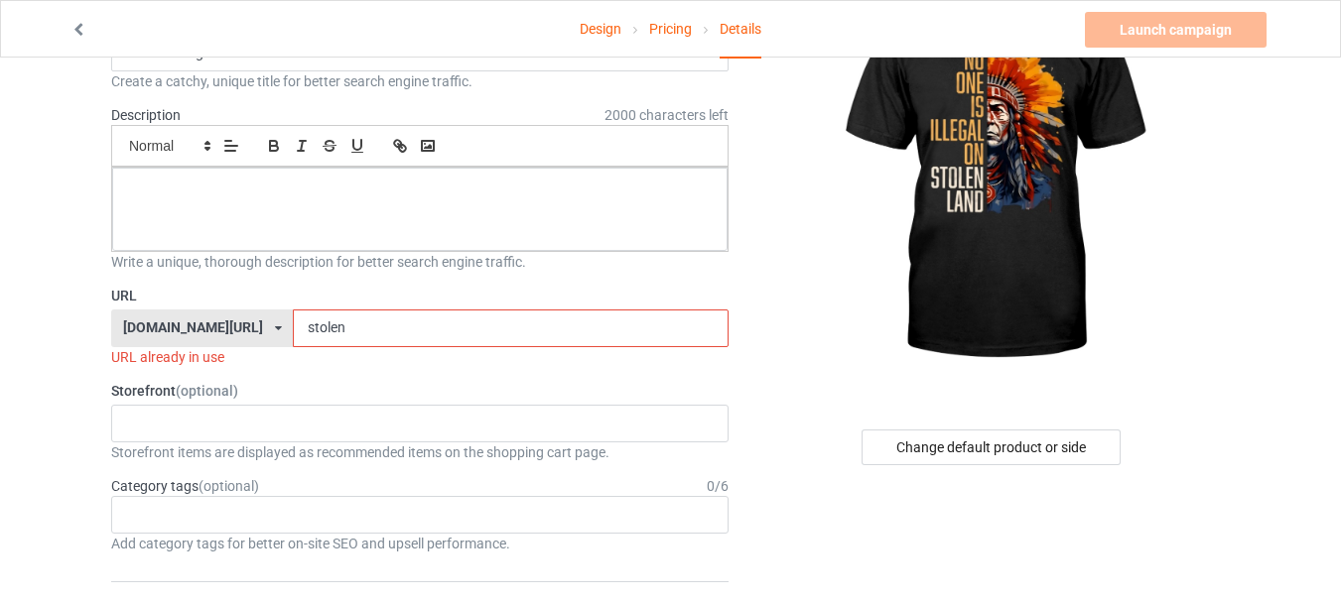
scroll to position [0, 0]
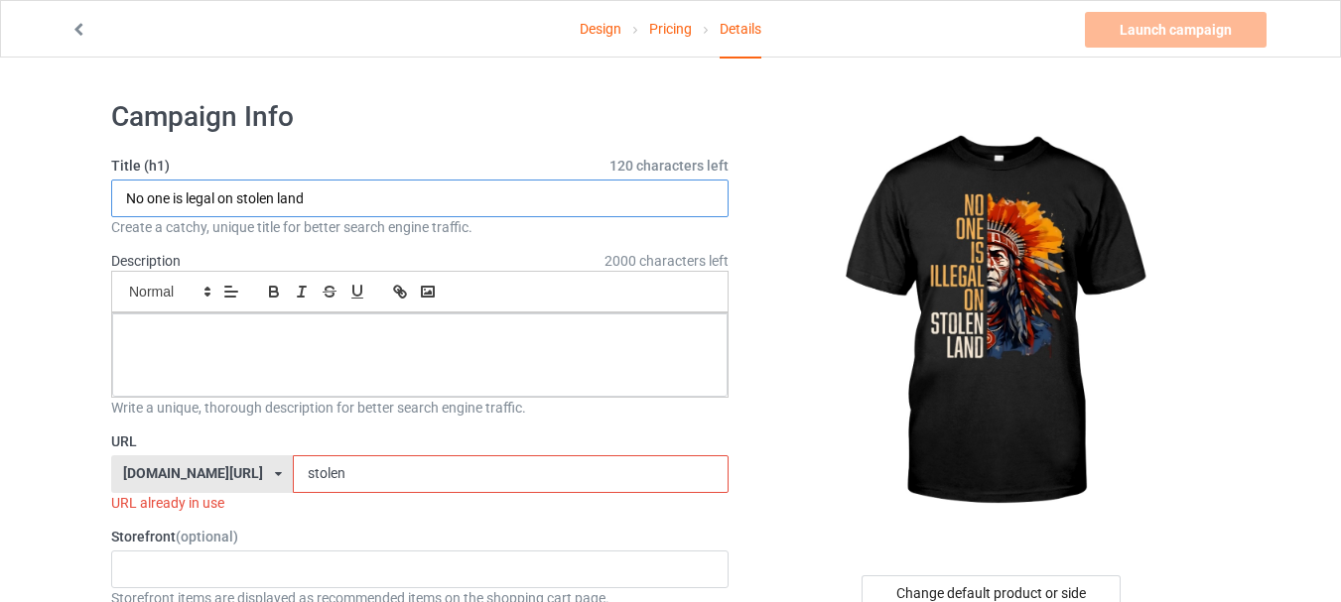
click at [514, 191] on input "No one is legal on stolen land" at bounding box center [419, 199] width 617 height 38
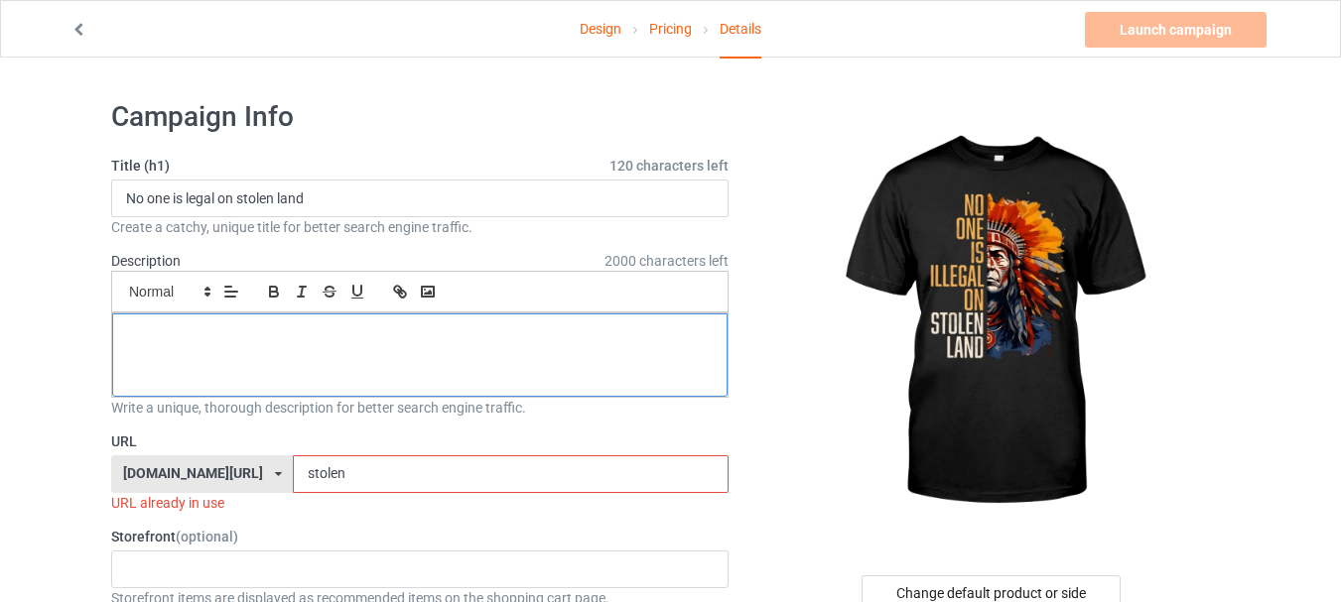
click at [260, 362] on div at bounding box center [419, 355] width 615 height 83
drag, startPoint x: 206, startPoint y: 337, endPoint x: 120, endPoint y: 336, distance: 86.3
click at [120, 336] on div "fvcgcgk" at bounding box center [419, 355] width 615 height 83
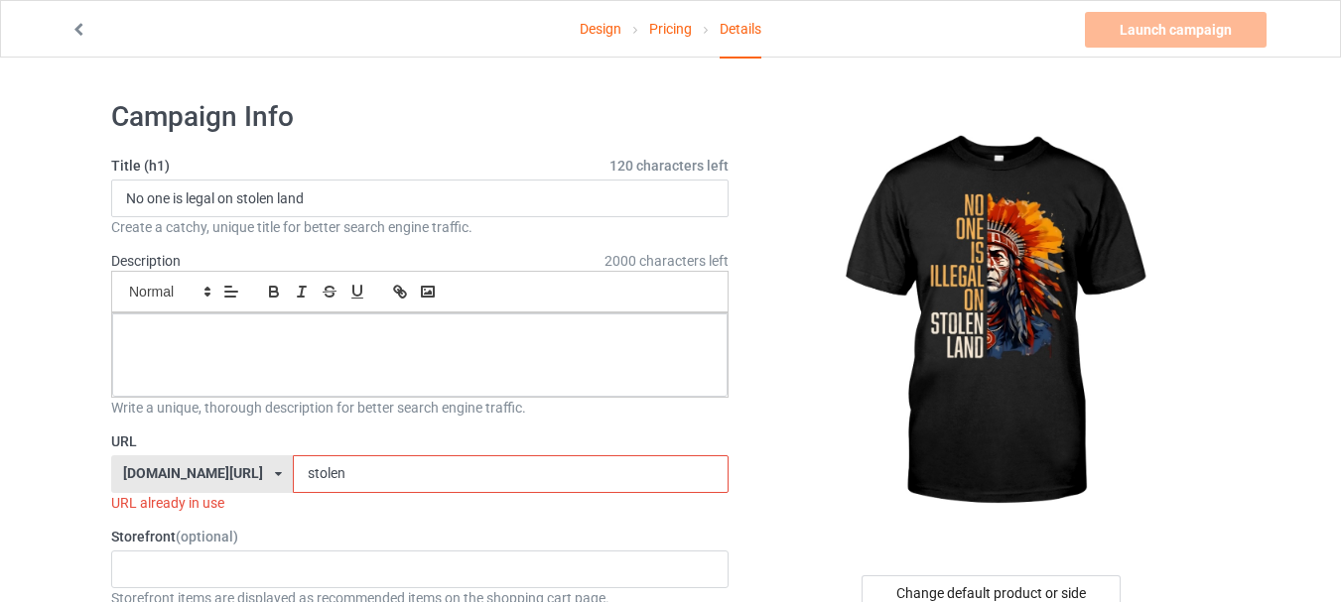
click at [293, 475] on input "stolen" at bounding box center [510, 475] width 435 height 38
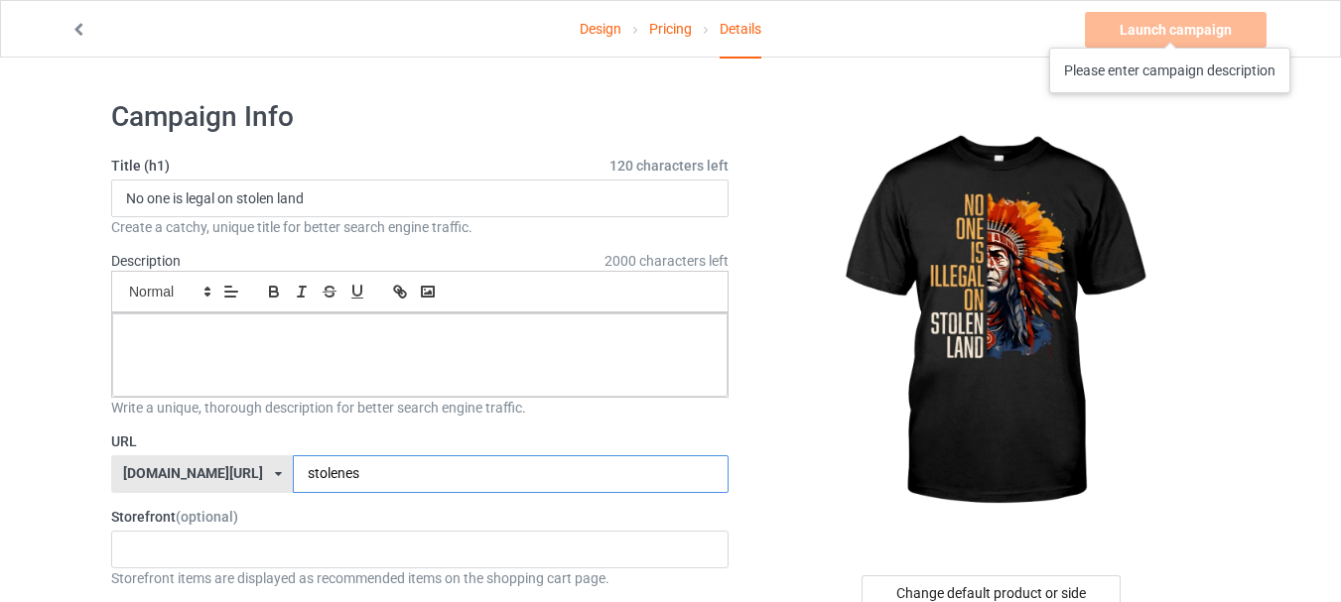
type input "stolenes"
click at [1171, 28] on div "Launch campaign Please enter campaign description" at bounding box center [1178, 30] width 186 height 36
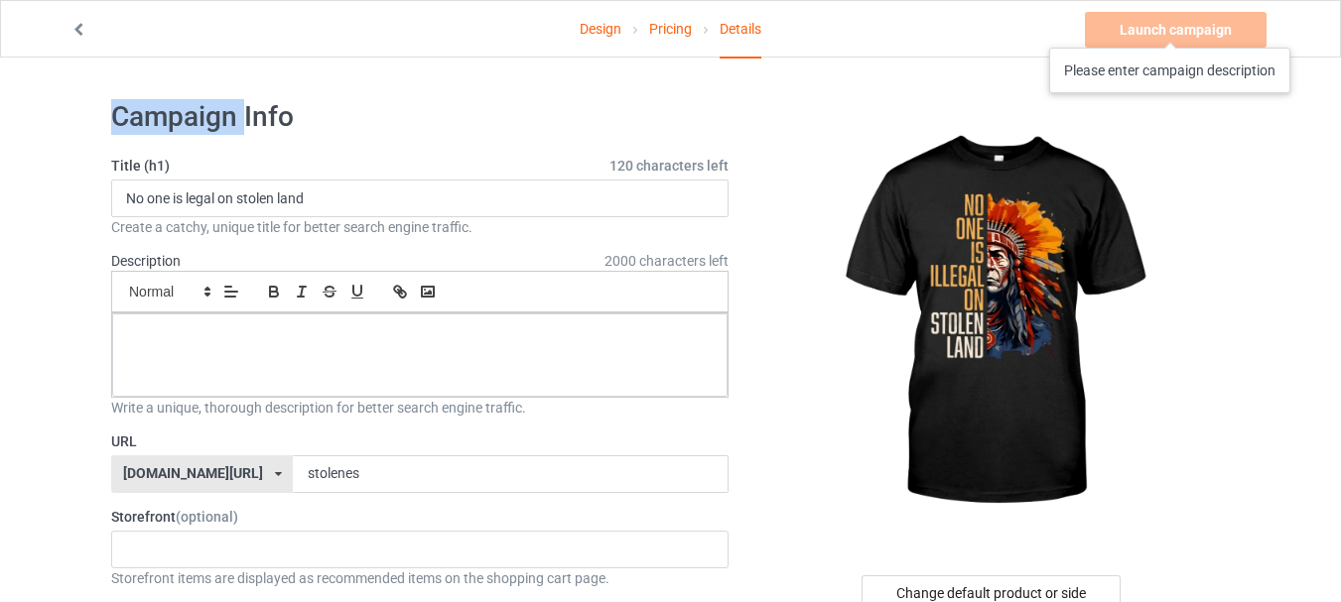
click at [1171, 28] on div "Launch campaign Please enter campaign description" at bounding box center [1178, 30] width 186 height 36
click at [1172, 34] on div "Launch campaign Please enter campaign description" at bounding box center [1178, 30] width 186 height 36
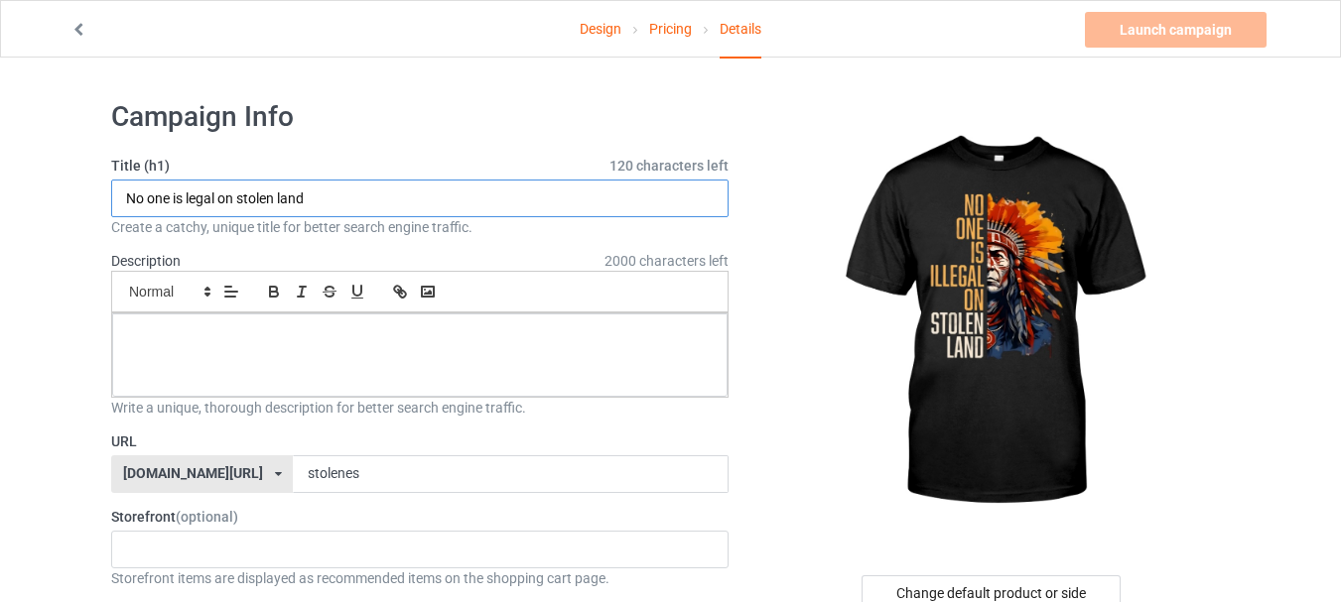
click at [295, 206] on input "No one is legal on stolen land" at bounding box center [419, 199] width 617 height 38
click at [326, 197] on input "No one is legal on stolen land" at bounding box center [419, 199] width 617 height 38
click at [197, 200] on input "No one is legal on stolen land" at bounding box center [419, 199] width 617 height 38
type input "No one is legal on stolen land"
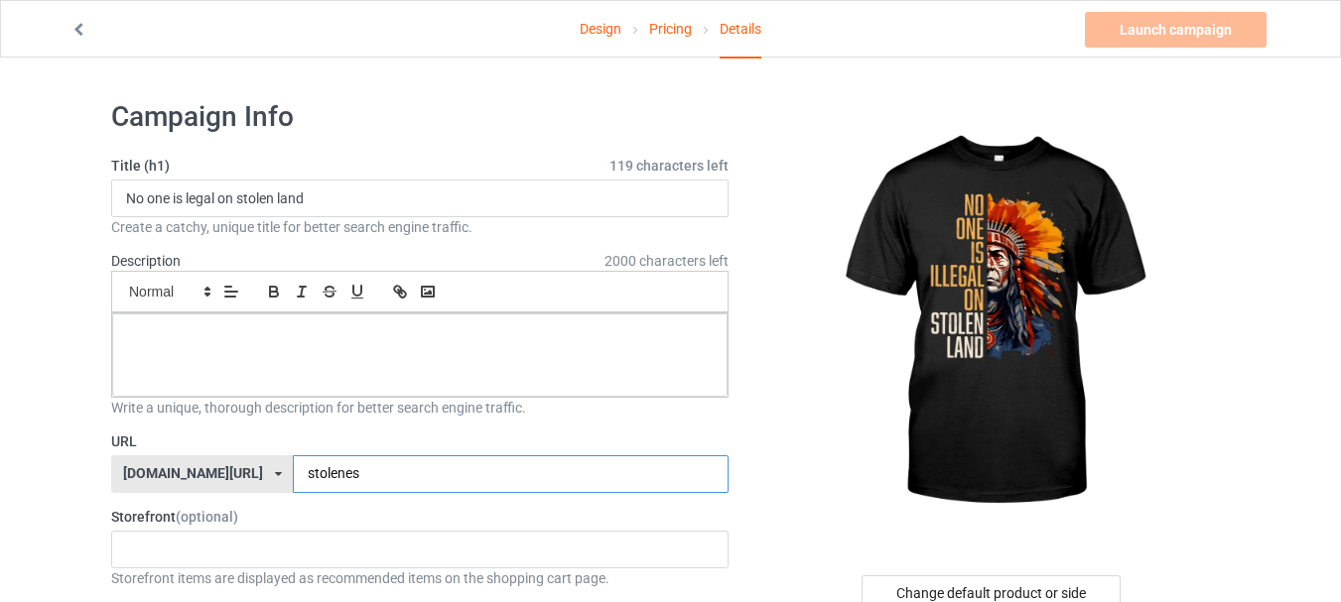
click at [293, 474] on input "stolenes" at bounding box center [510, 475] width 435 height 38
paste input "legal"
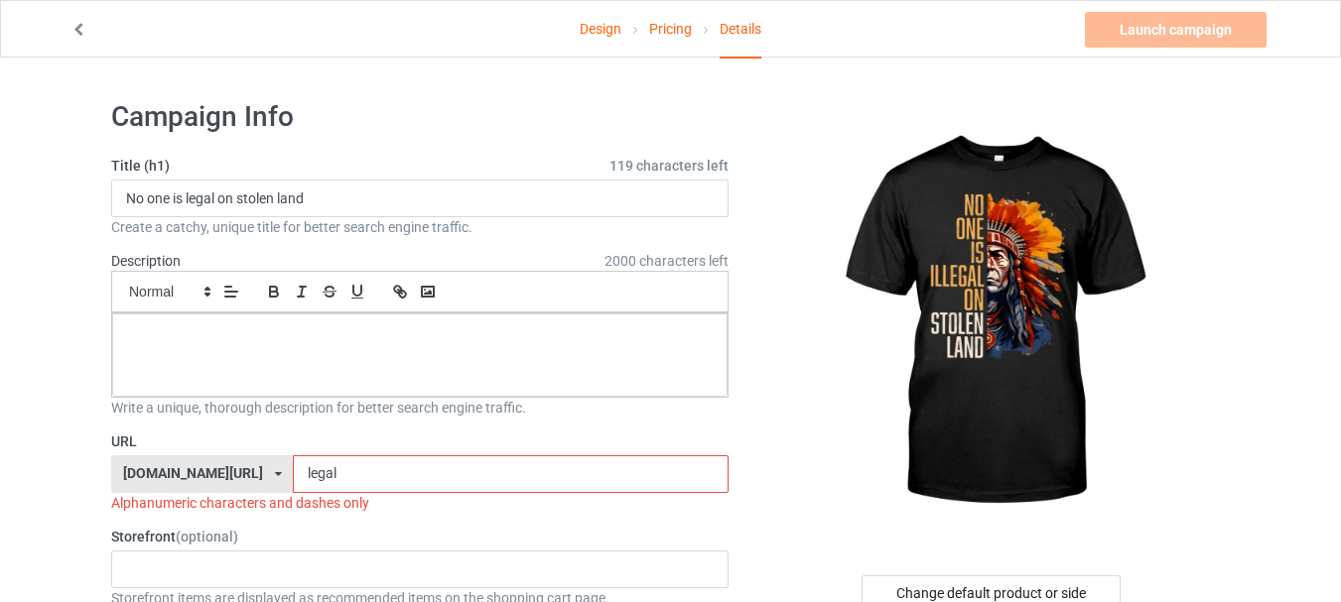
type input "legal"
